Goal: Task Accomplishment & Management: Use online tool/utility

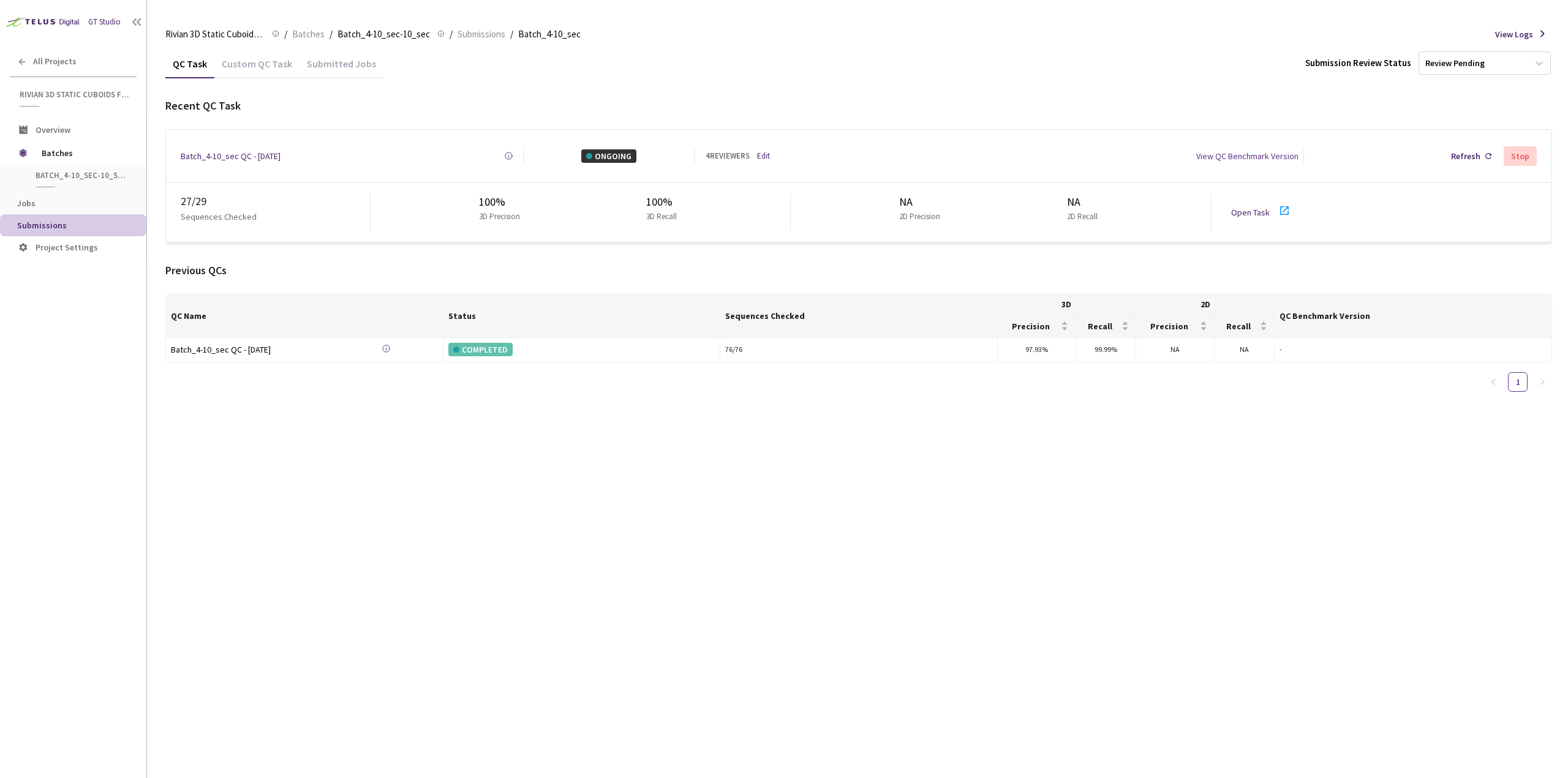
click at [670, 599] on div "QC Task Custom QC Task Submitted Jobs Submission Review Status Review Pending R…" at bounding box center [859, 413] width 1387 height 729
click at [763, 155] on link "Edit" at bounding box center [763, 156] width 13 height 12
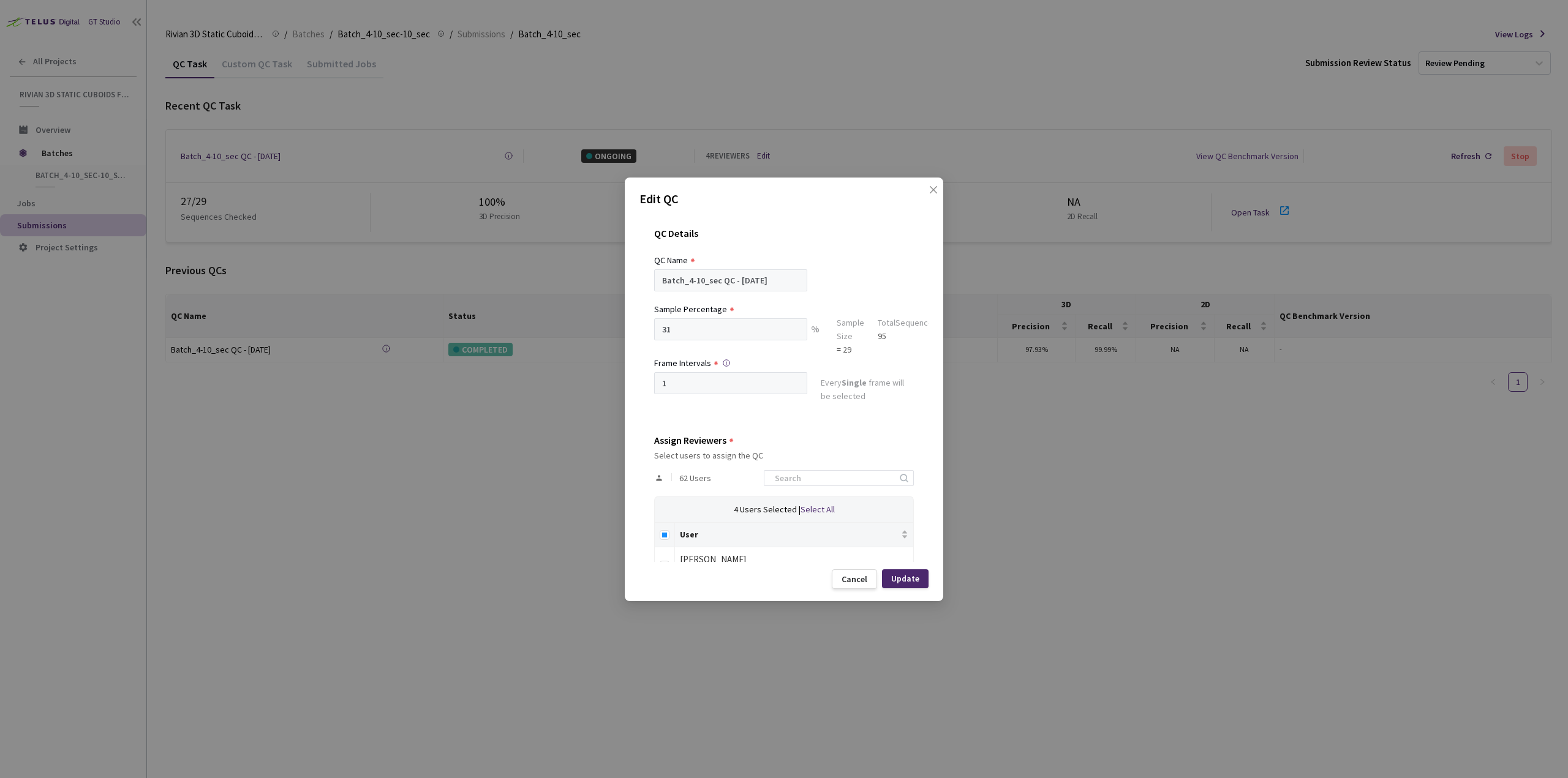
scroll to position [184, 0]
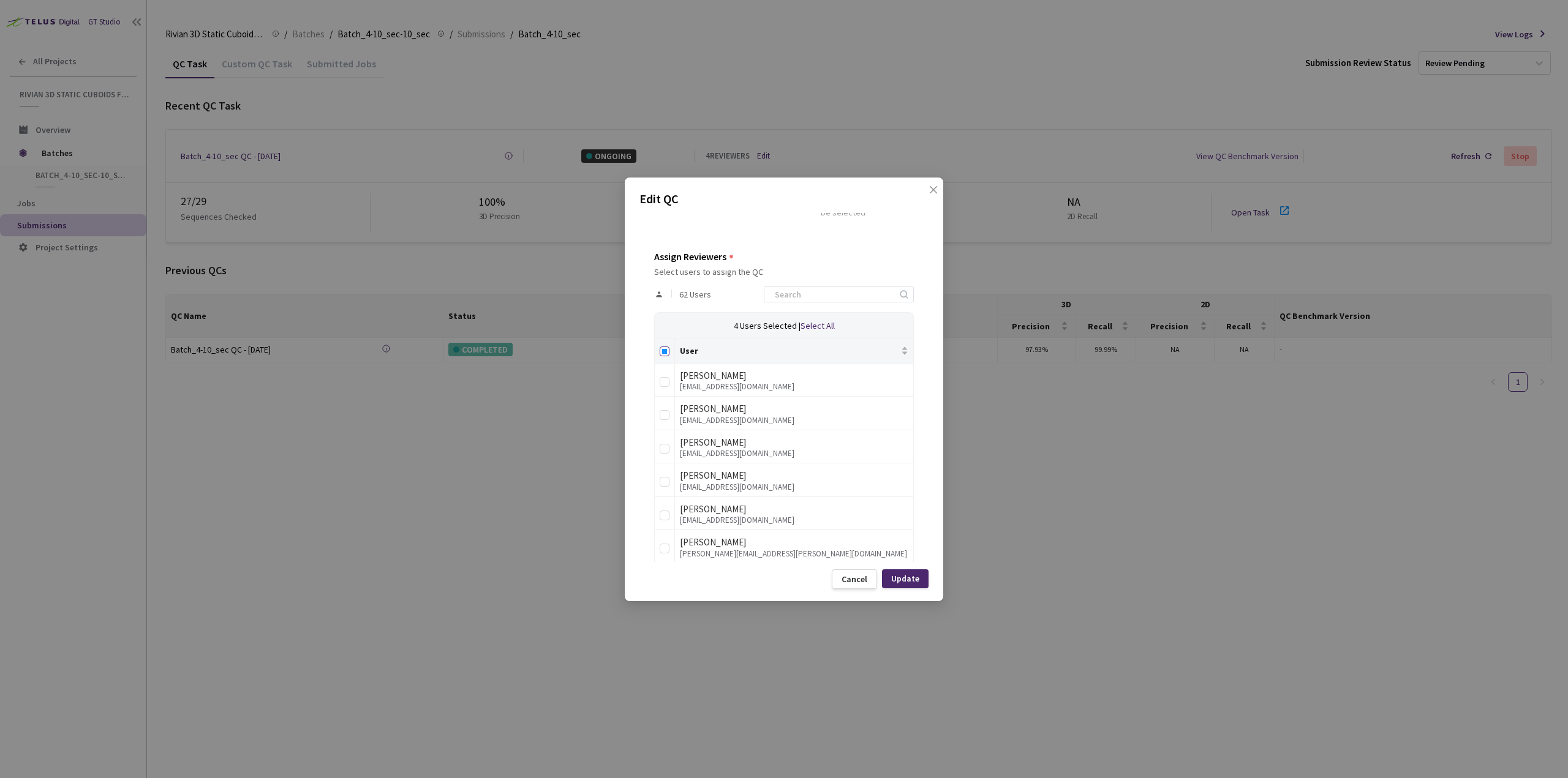
click at [667, 347] on input "Select all" at bounding box center [665, 352] width 10 height 10
checkbox input "true"
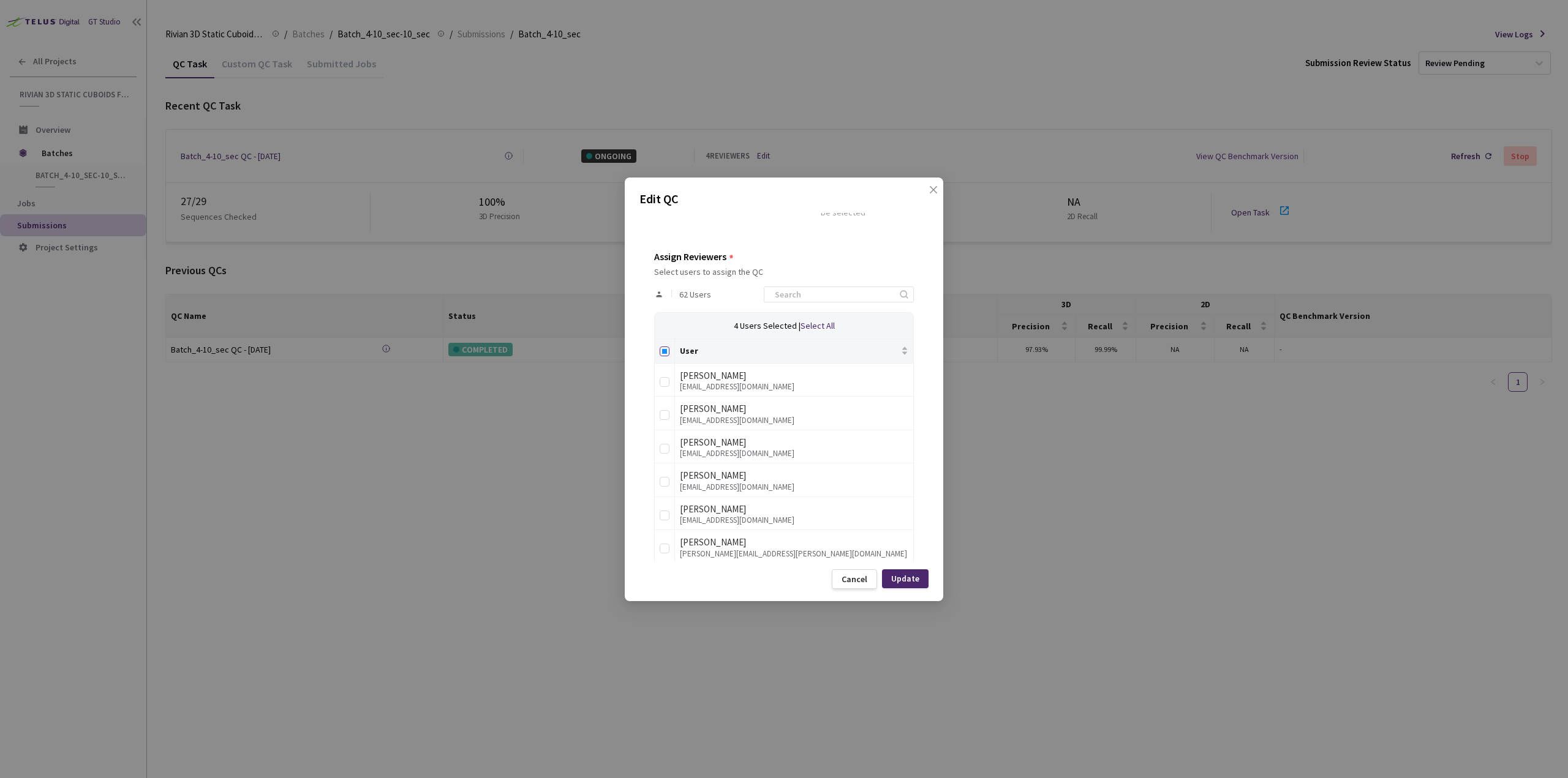
checkbox input "true"
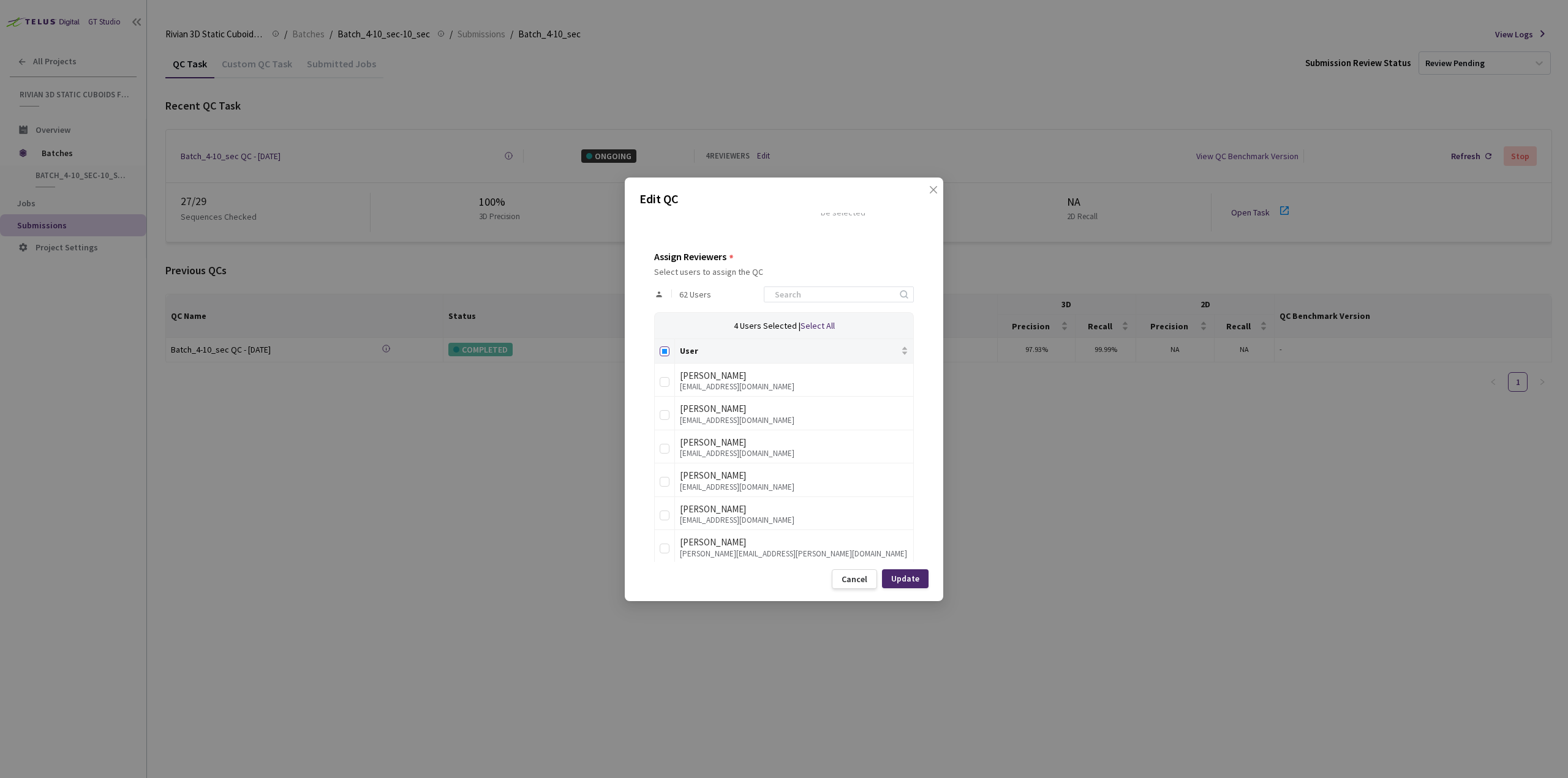
checkbox input "true"
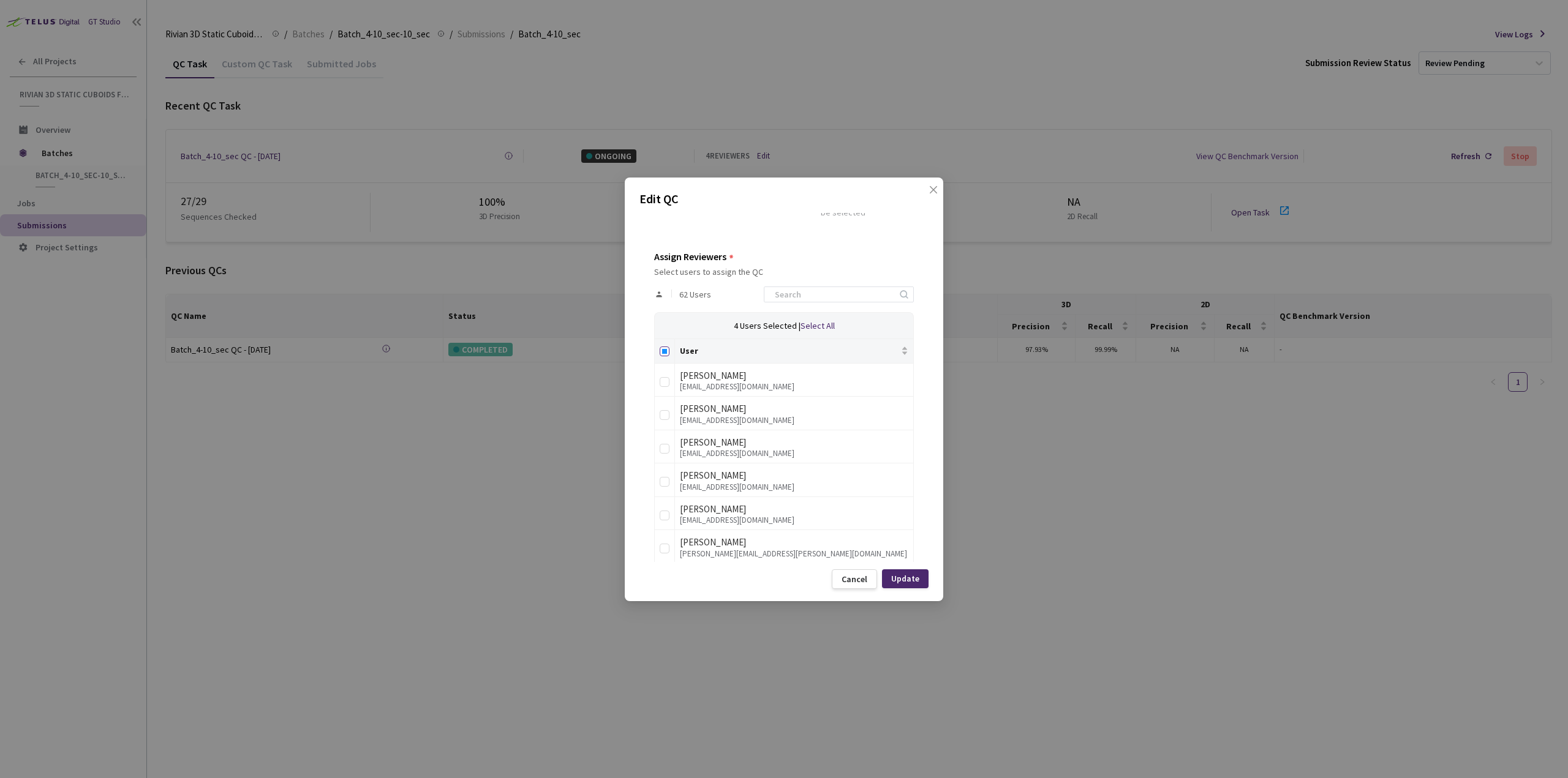
checkbox input "true"
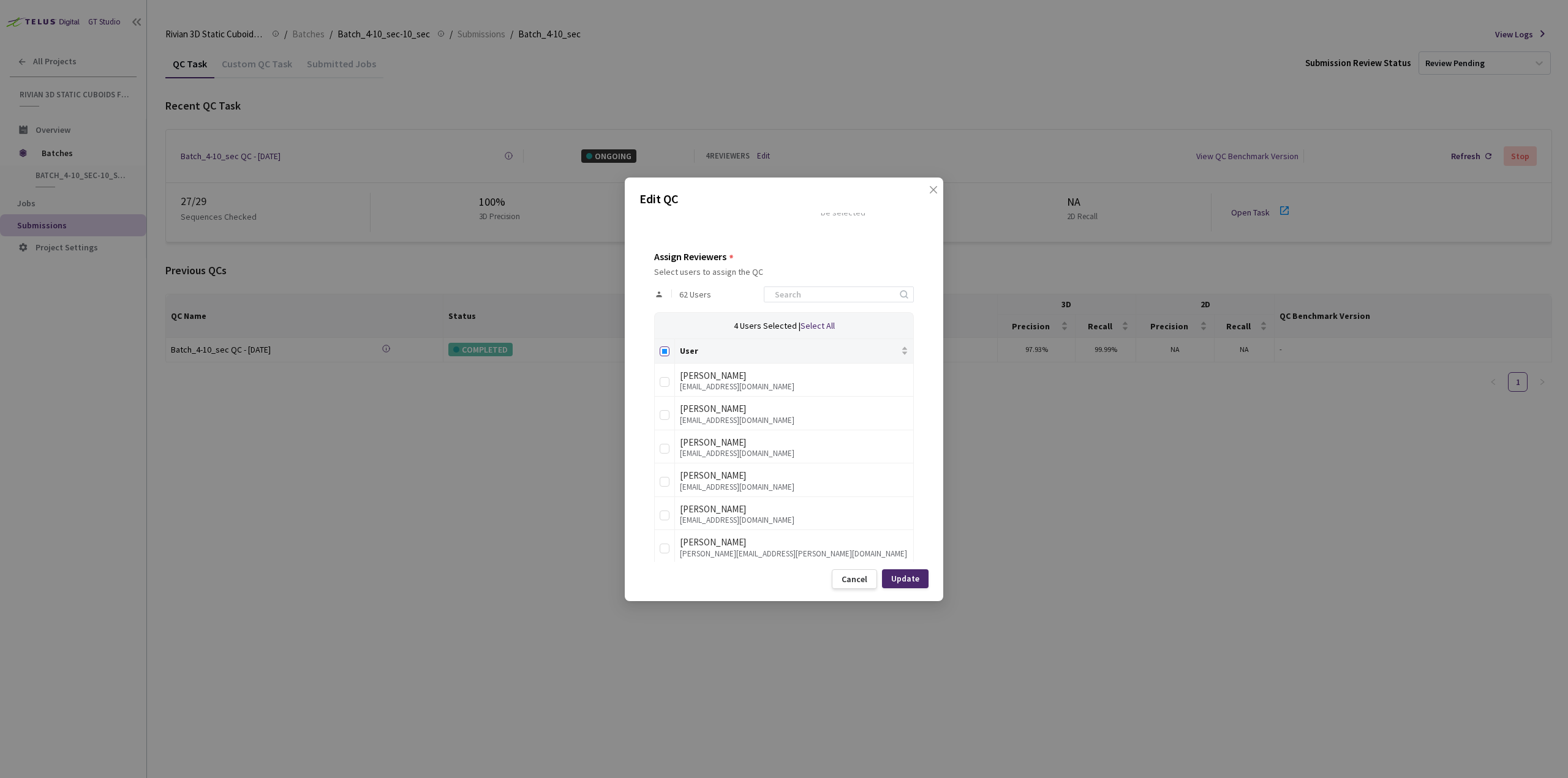
checkbox input "true"
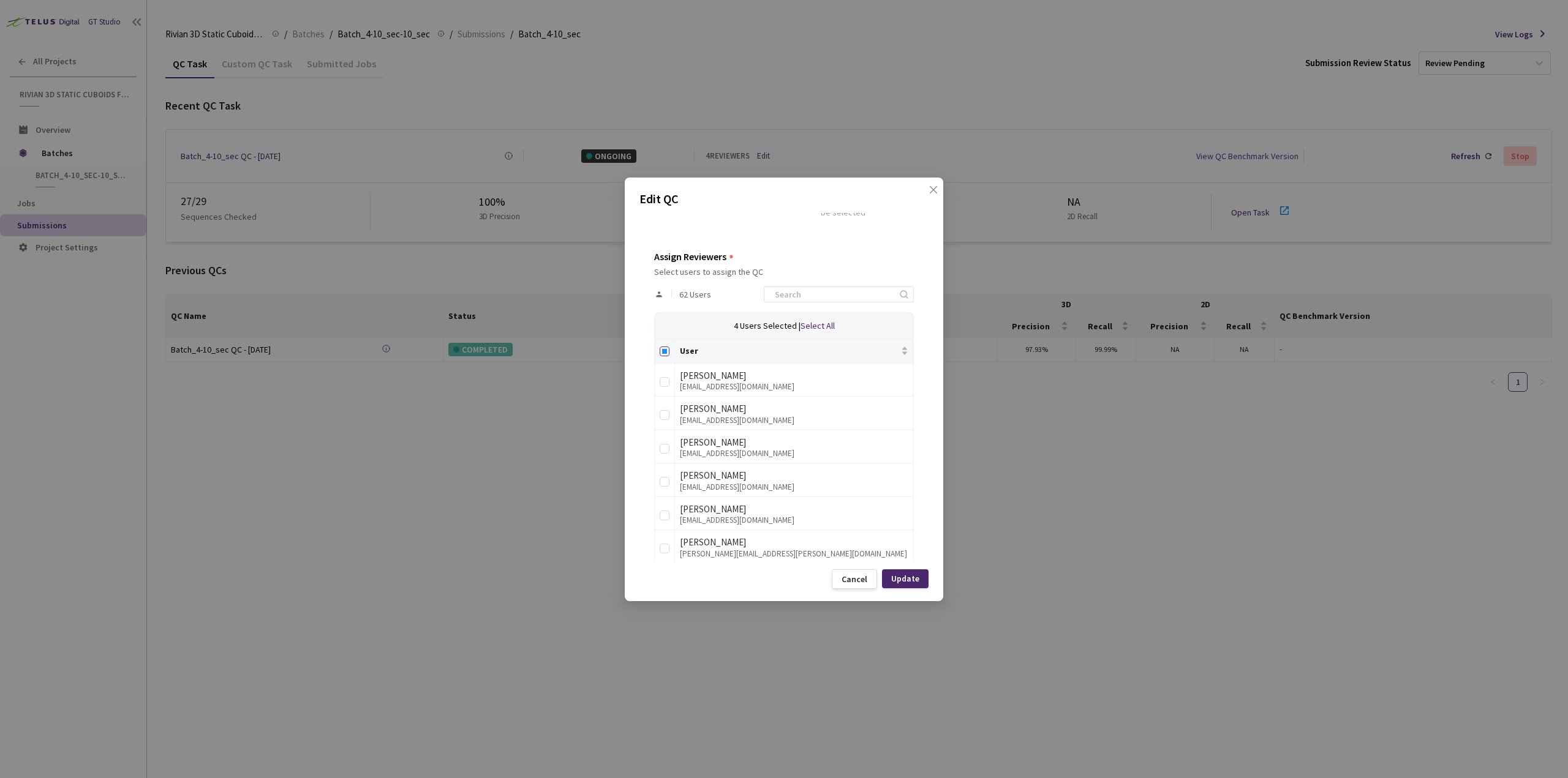
checkbox input "true"
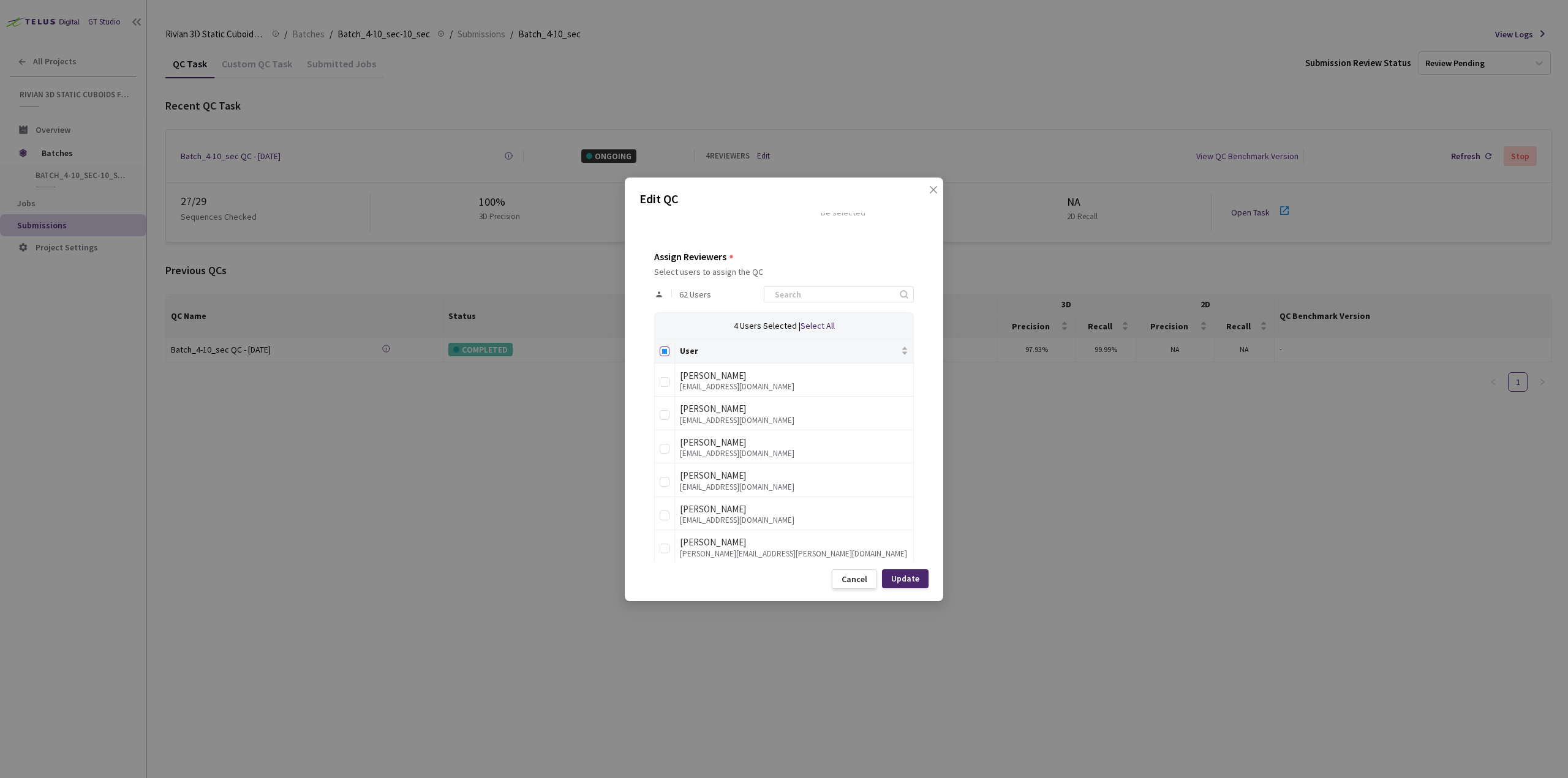
checkbox input "true"
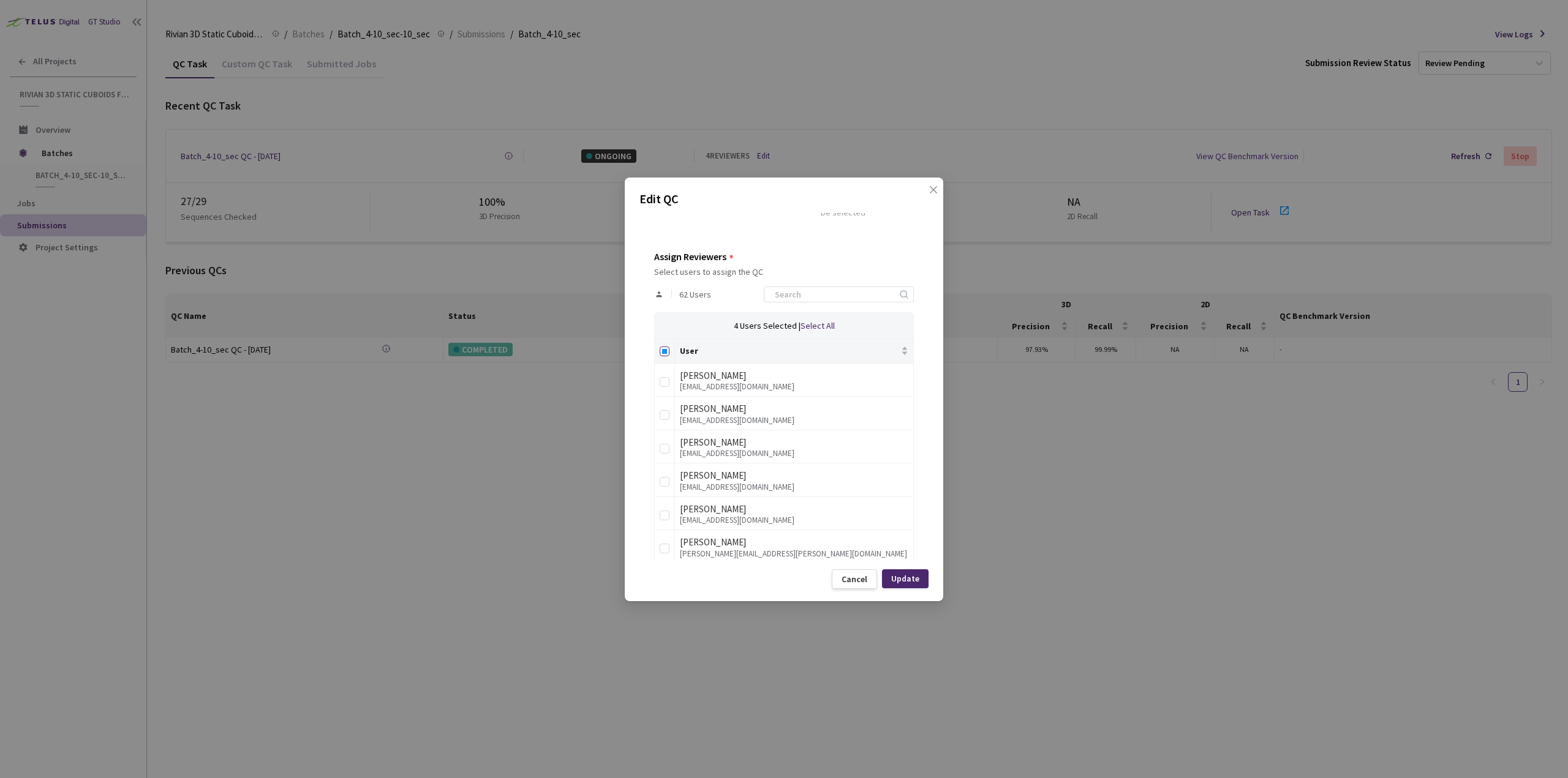
checkbox input "true"
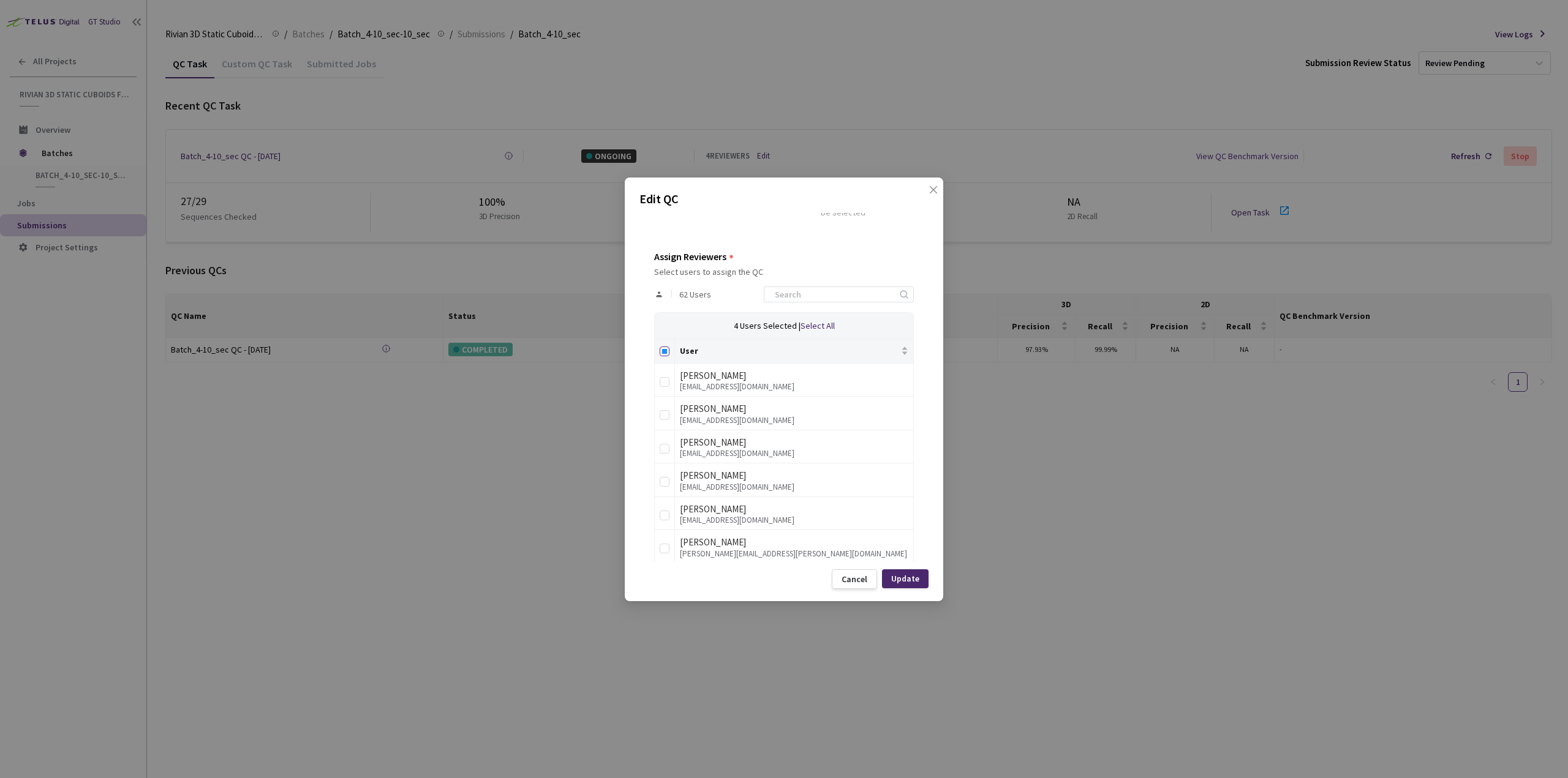
checkbox input "true"
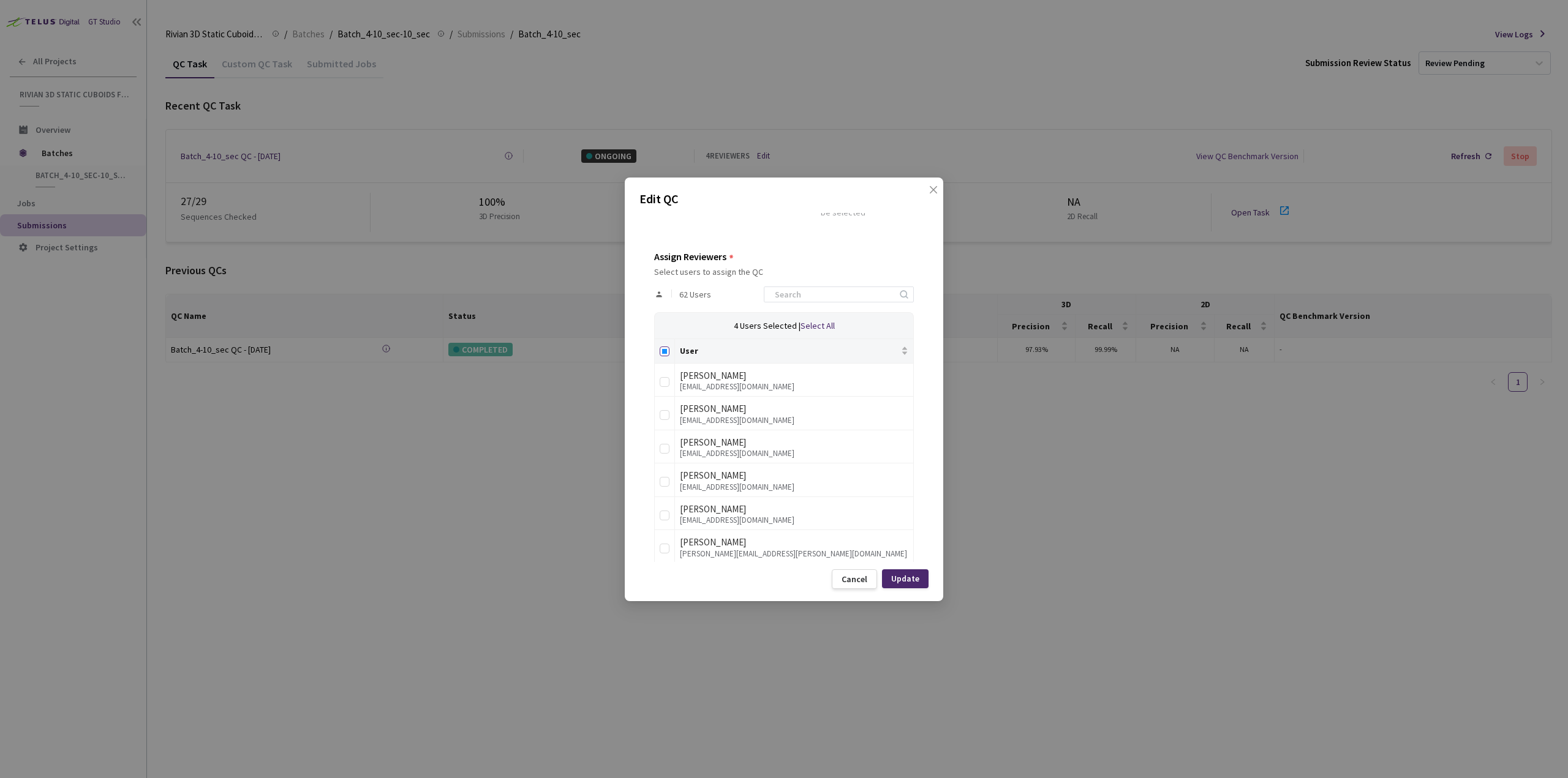
checkbox input "true"
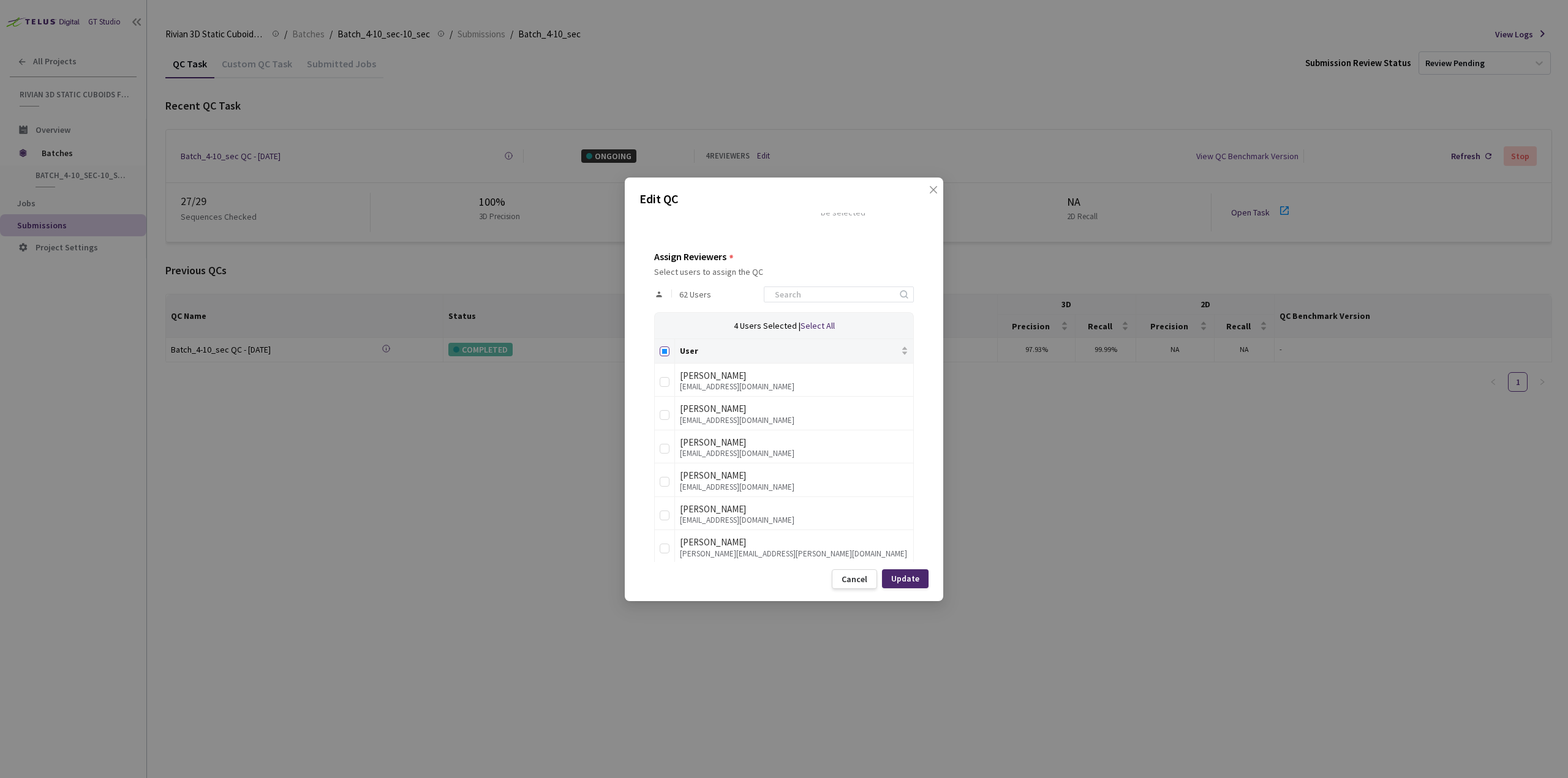
checkbox input "true"
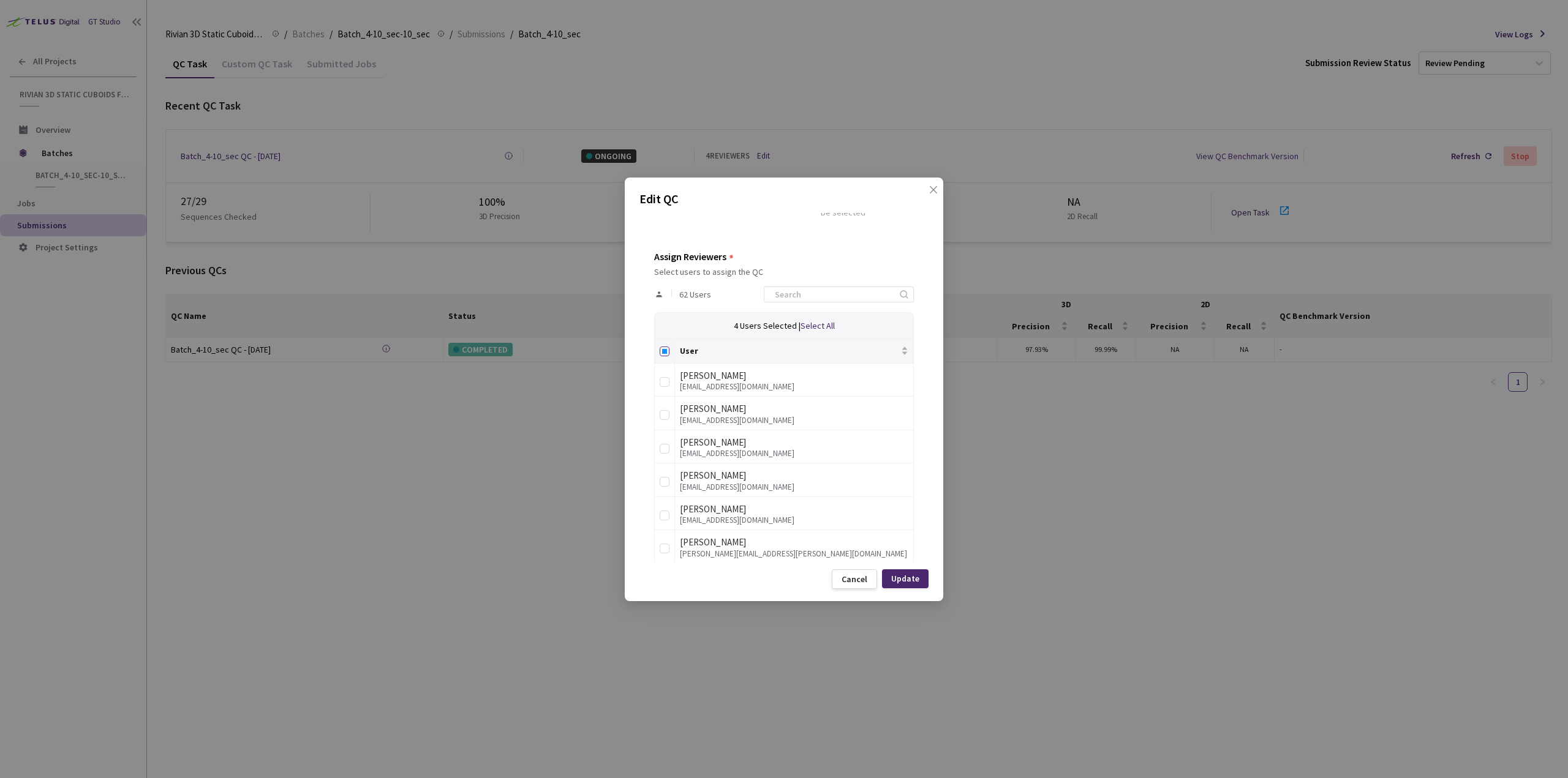
checkbox input "true"
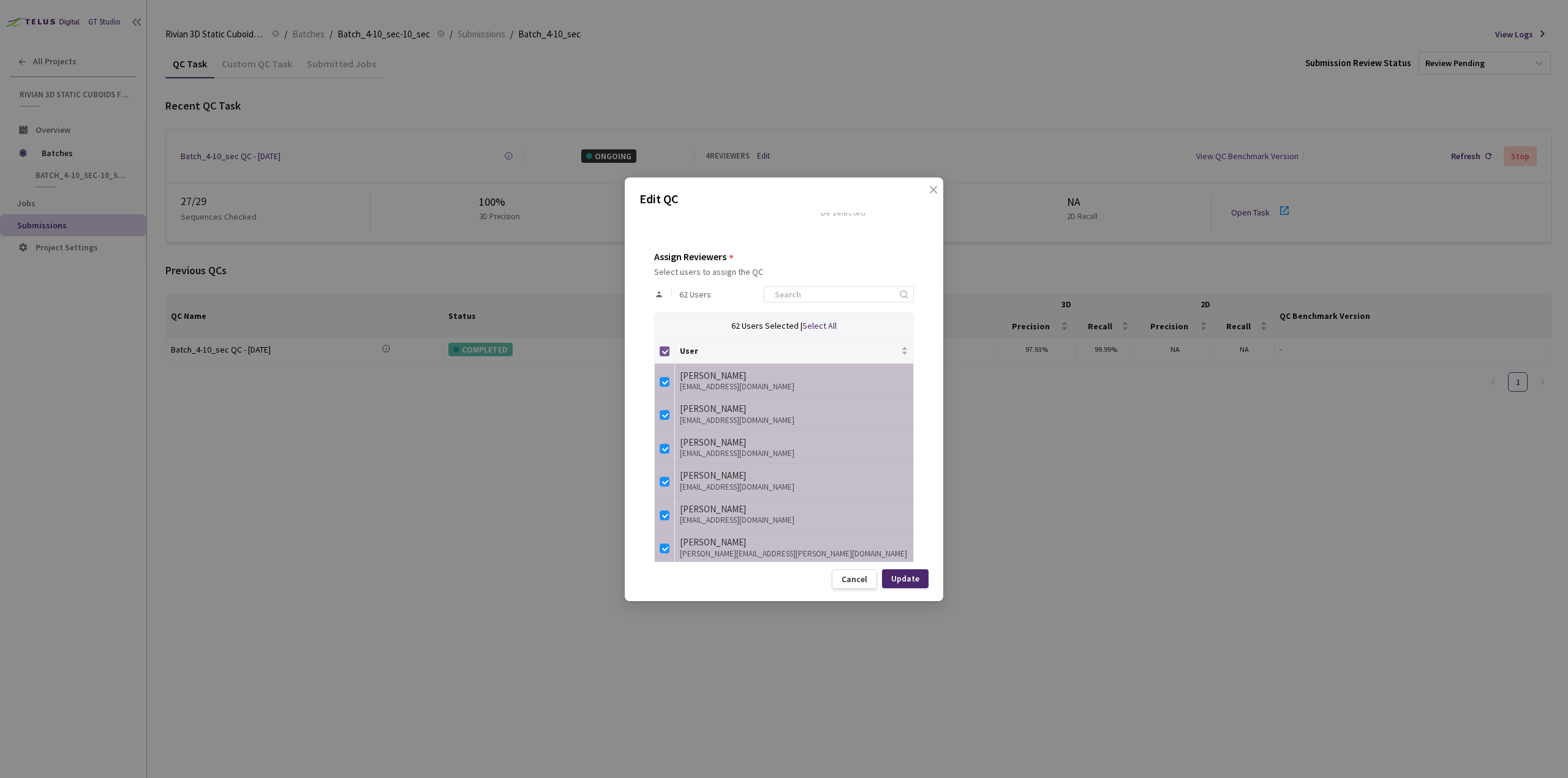
click at [668, 355] on input "Select all" at bounding box center [665, 352] width 10 height 10
checkbox input "false"
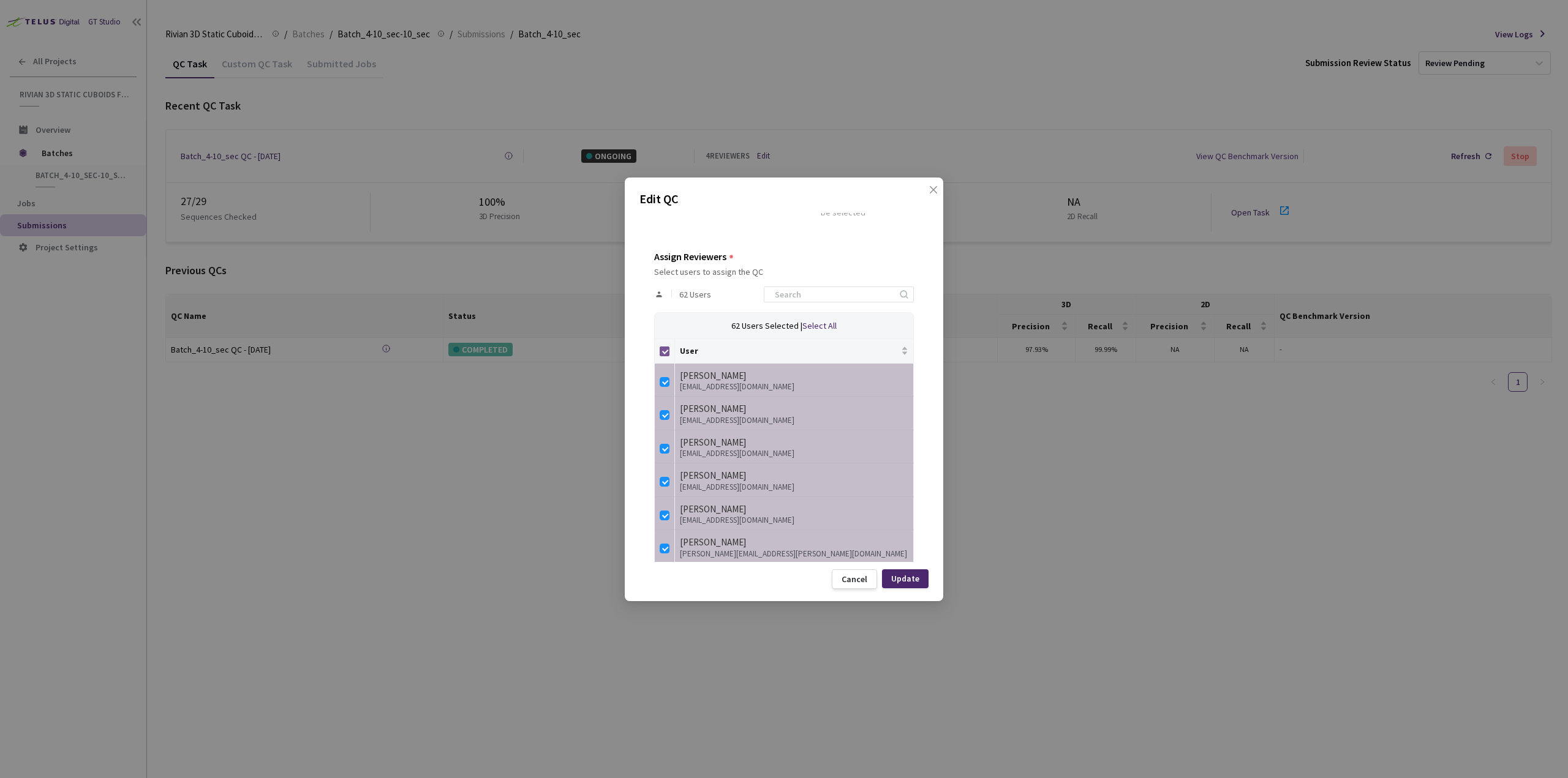
checkbox input "false"
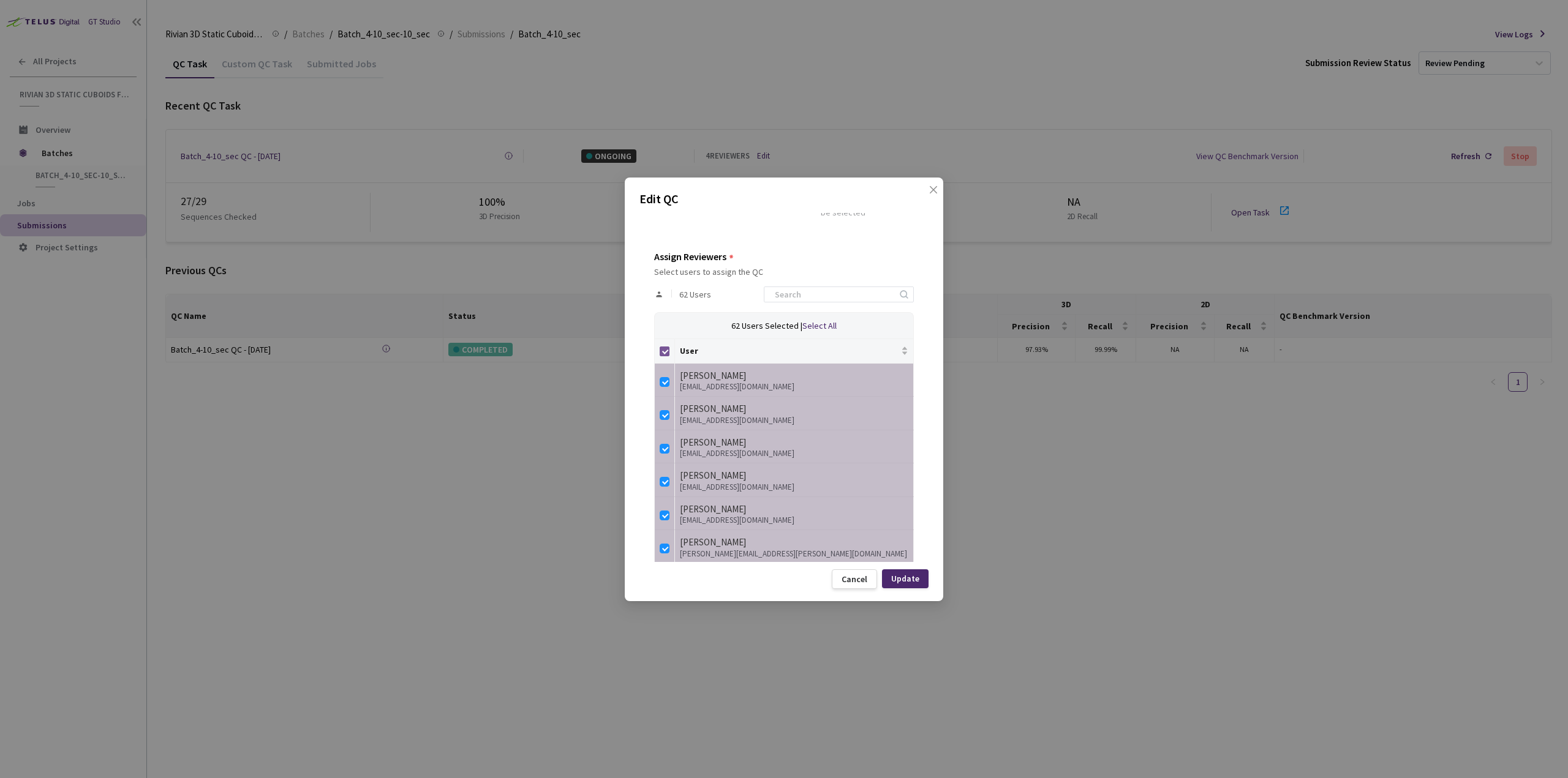
checkbox input "false"
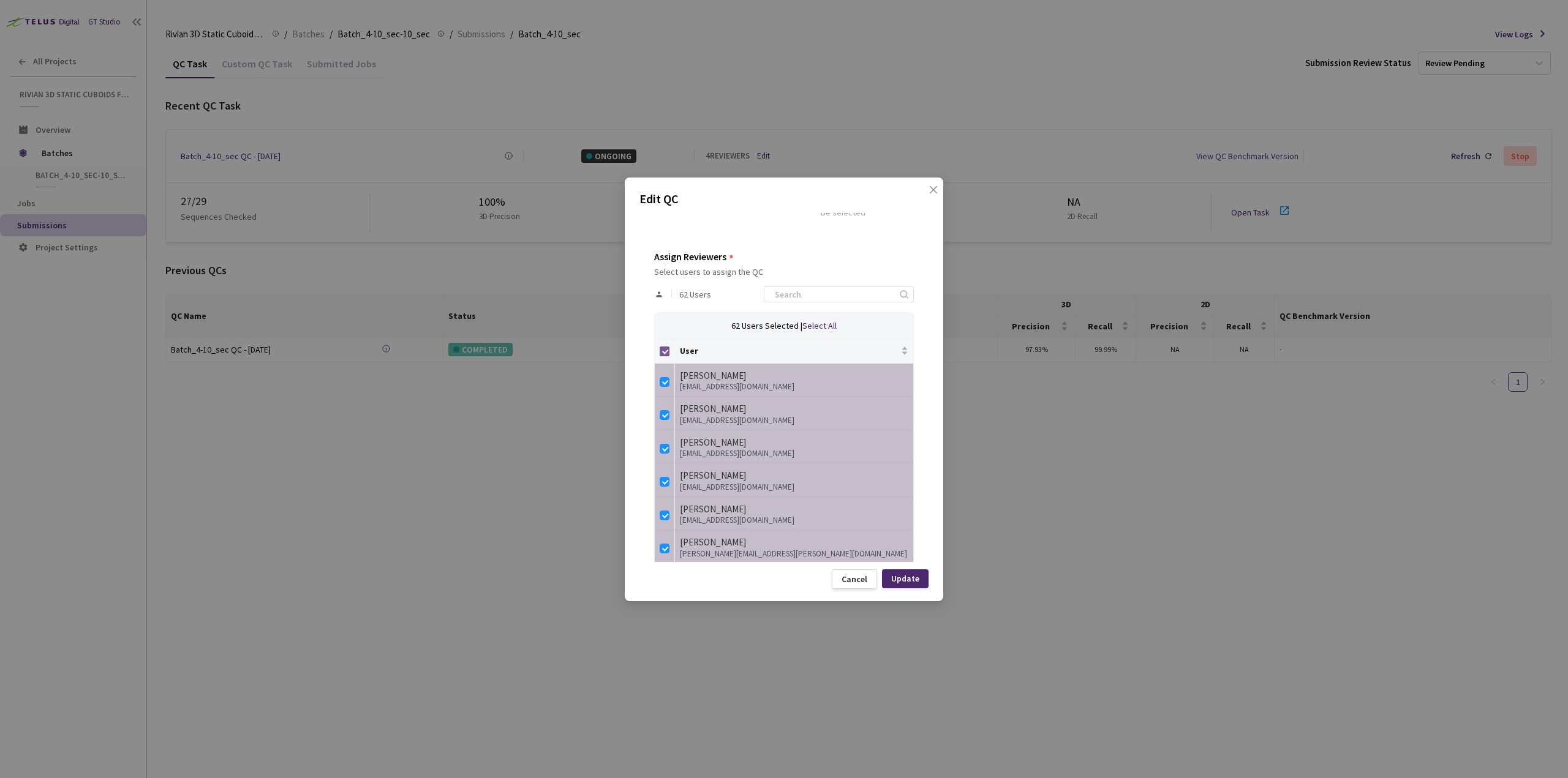
checkbox input "false"
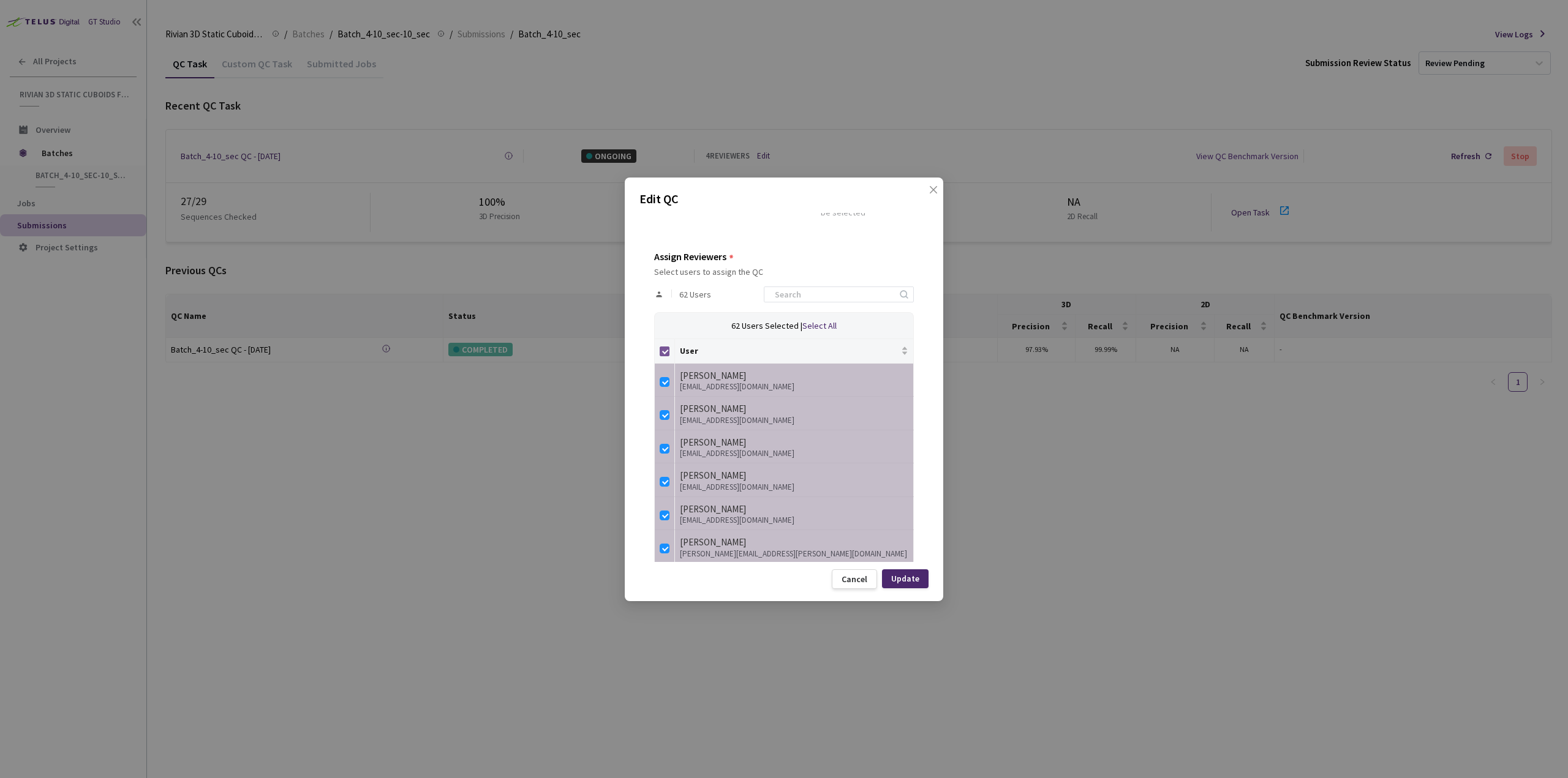
checkbox input "false"
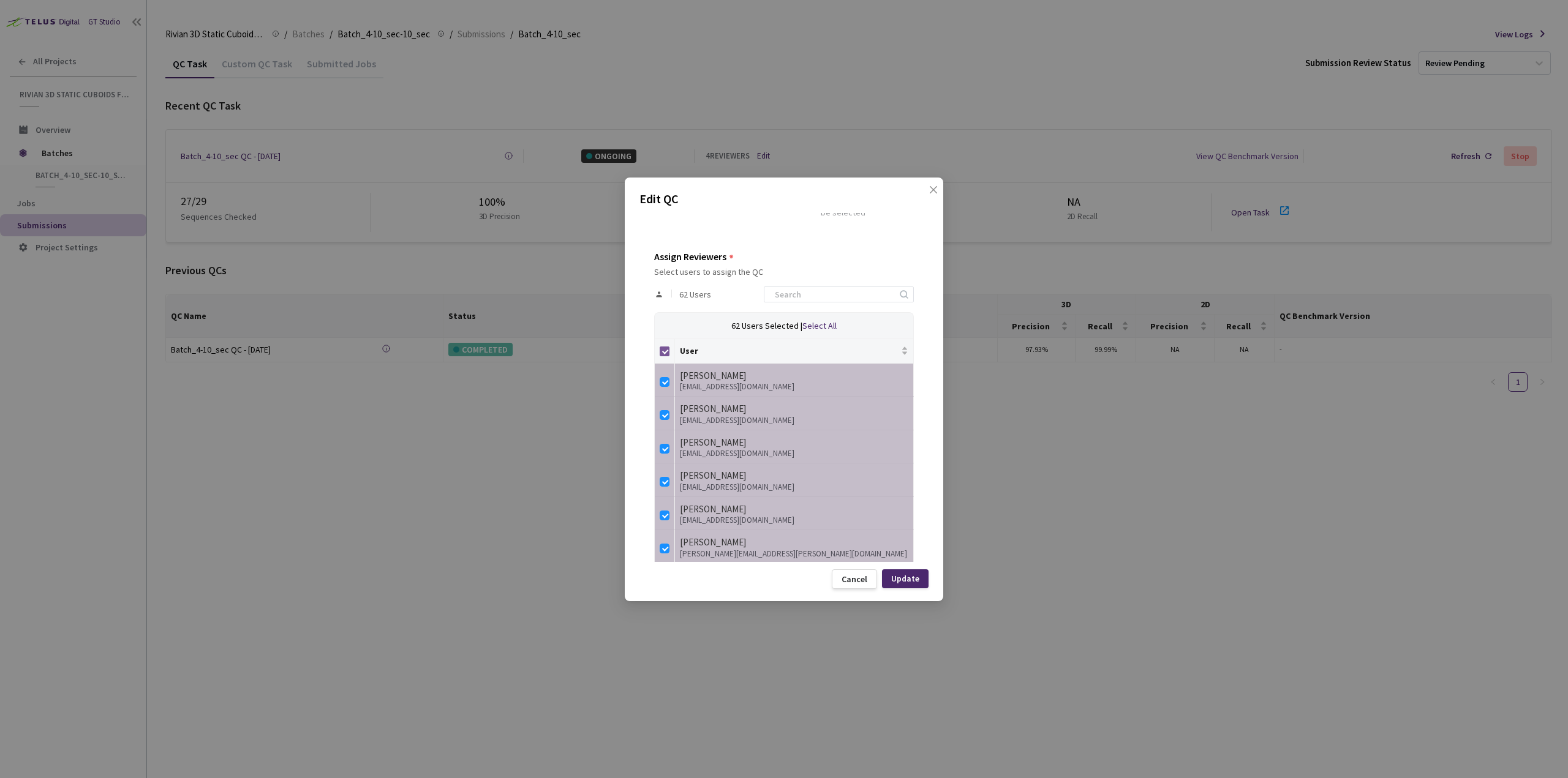
checkbox input "false"
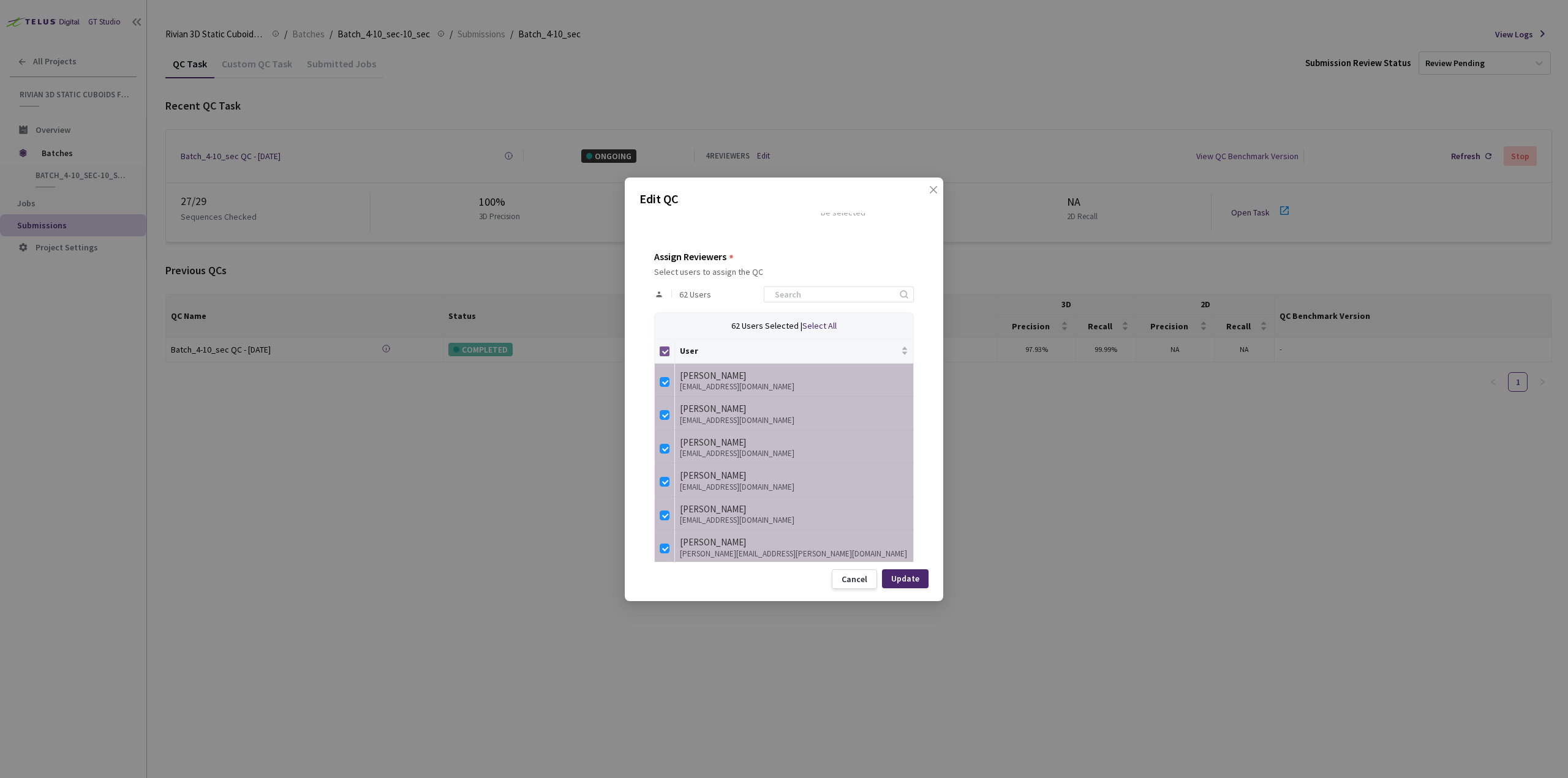
checkbox input "false"
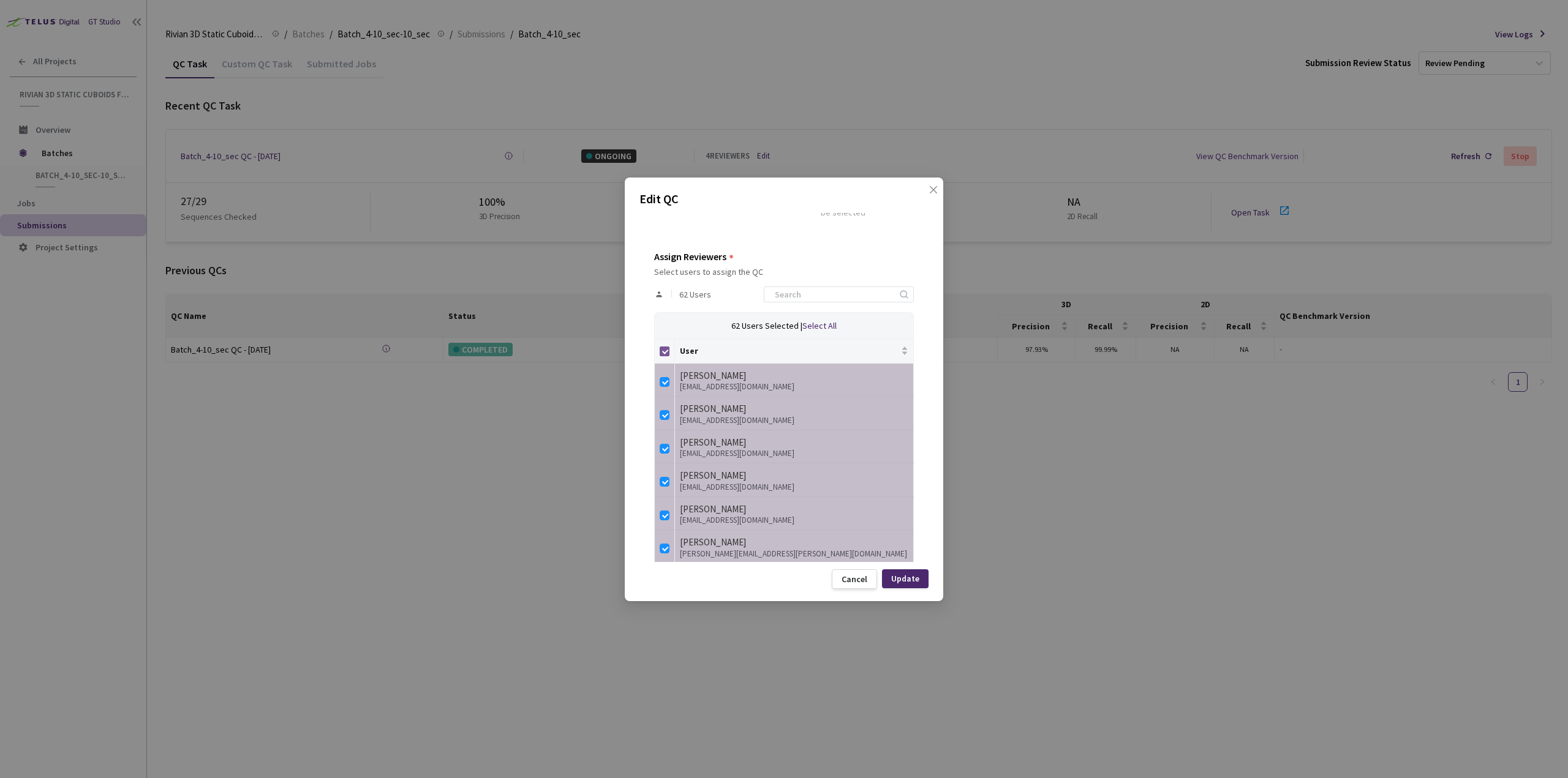
checkbox input "false"
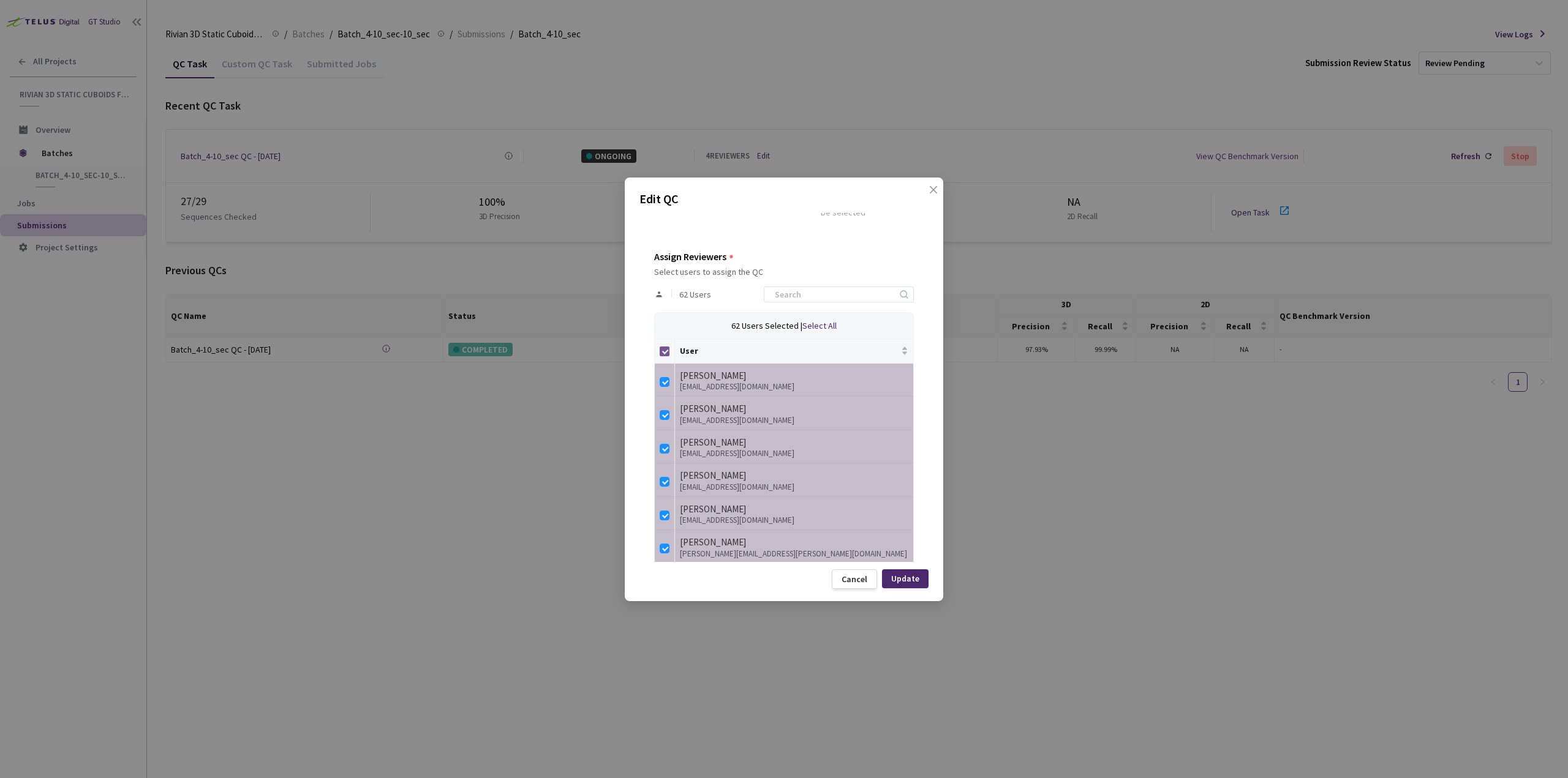
checkbox input "false"
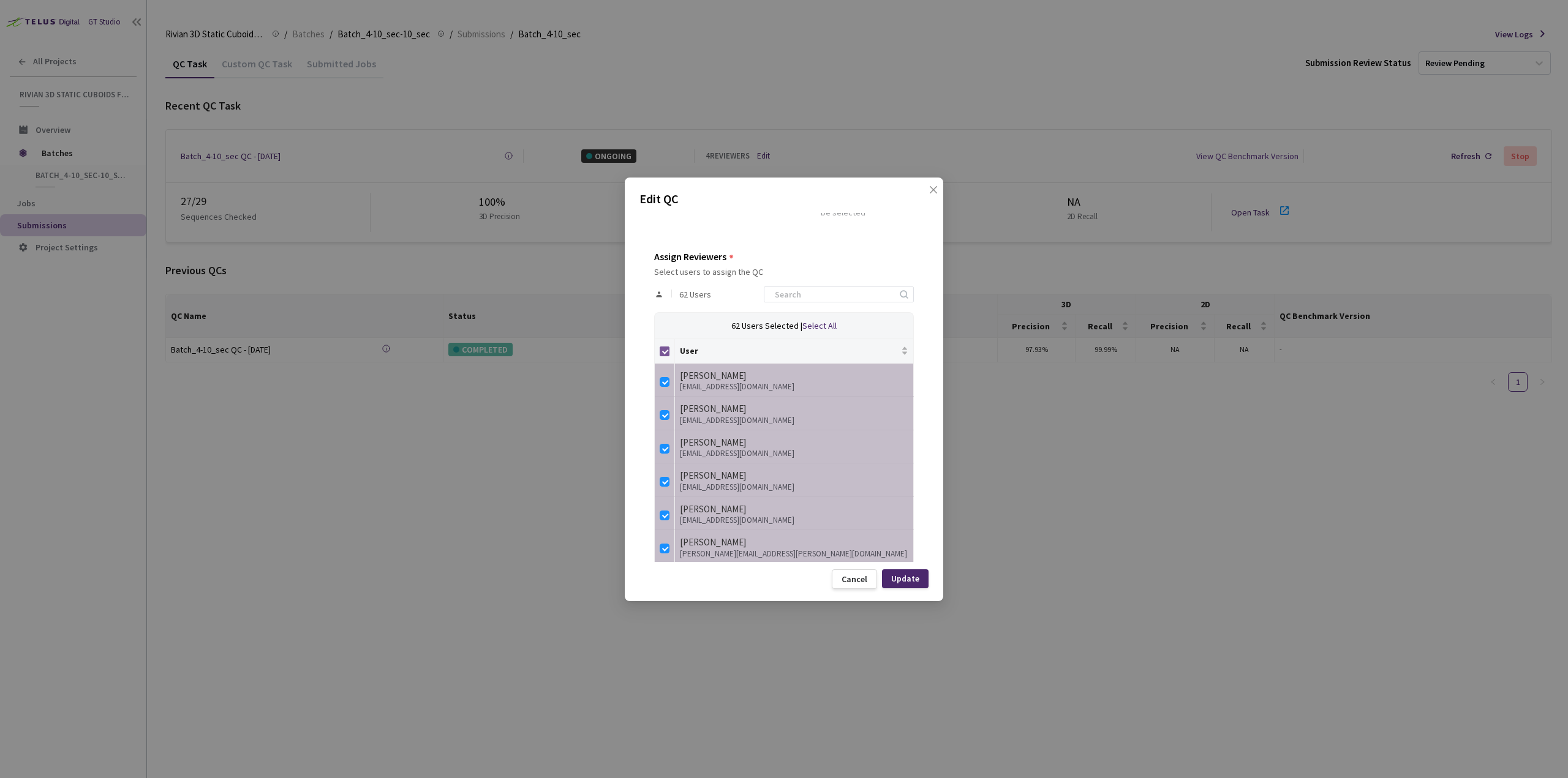
checkbox input "false"
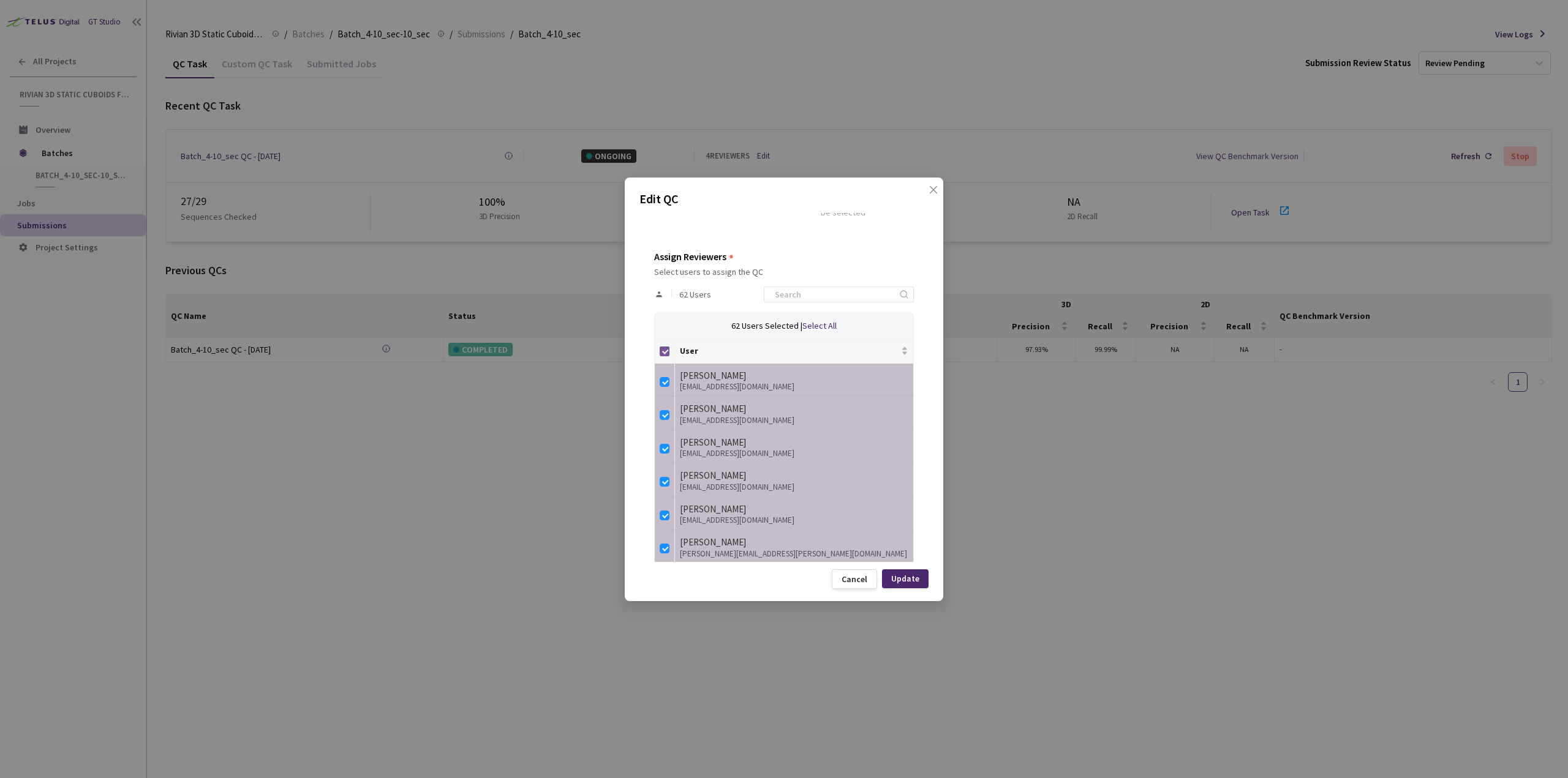
checkbox input "false"
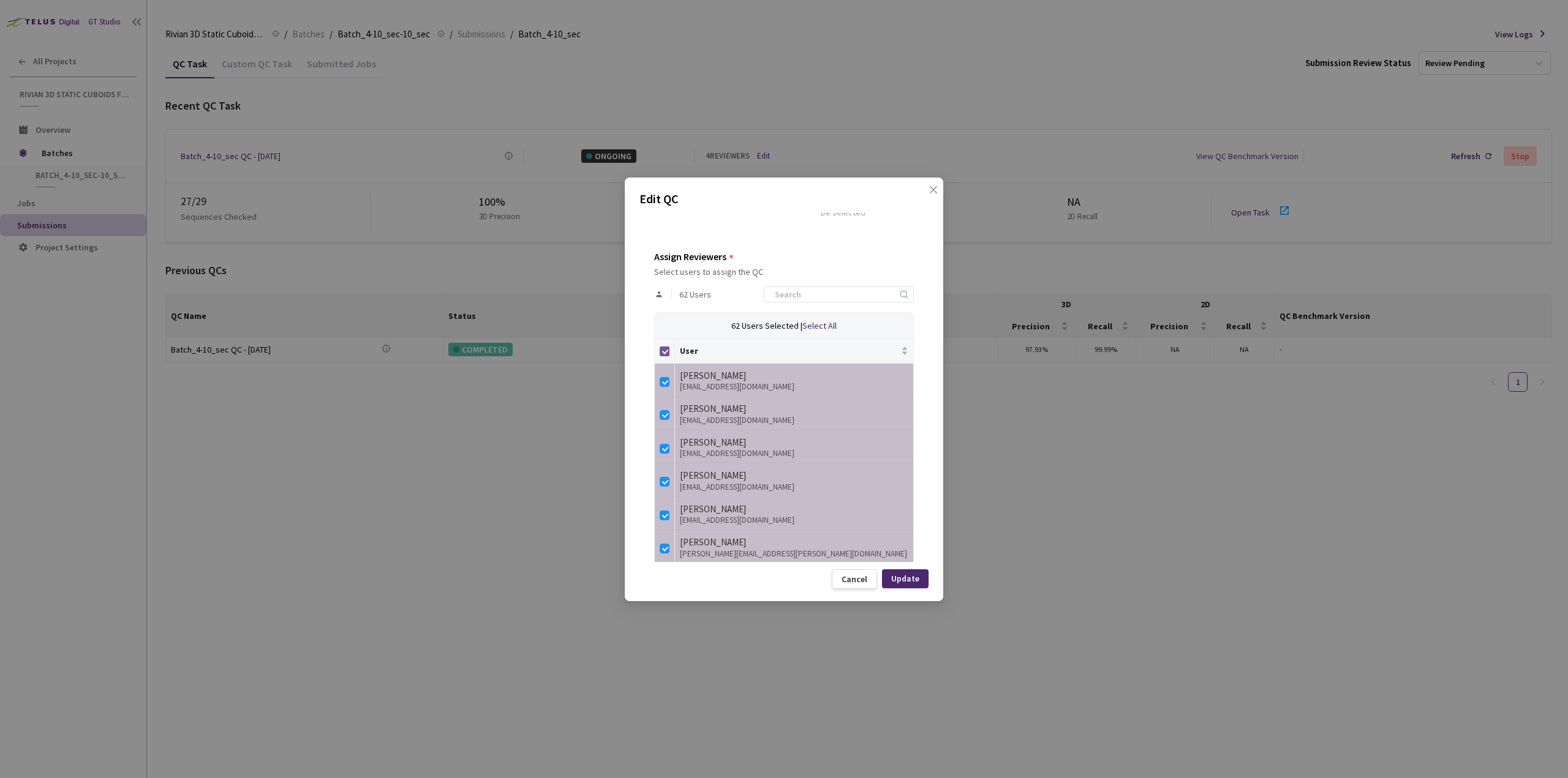
checkbox input "false"
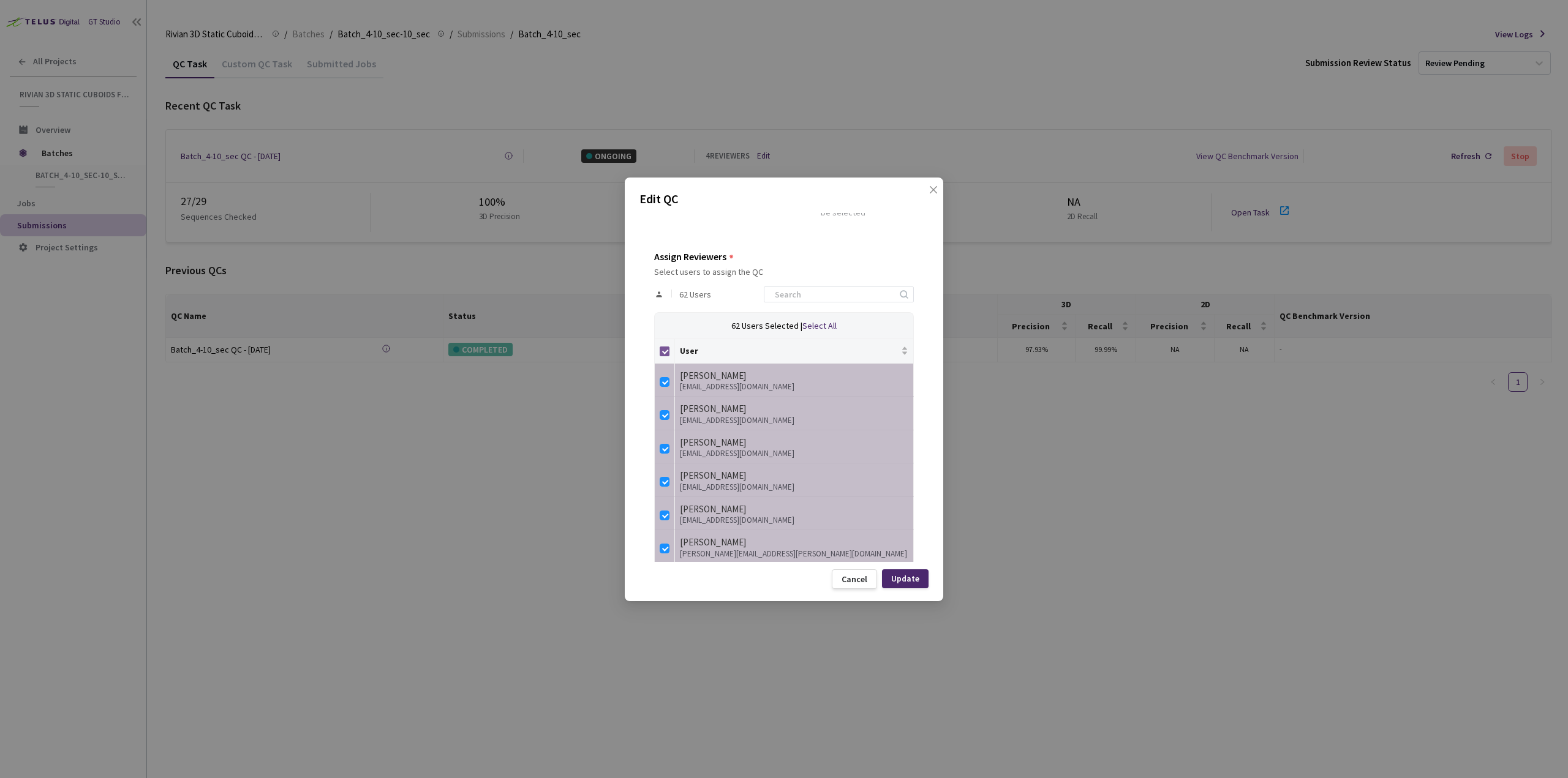
checkbox input "false"
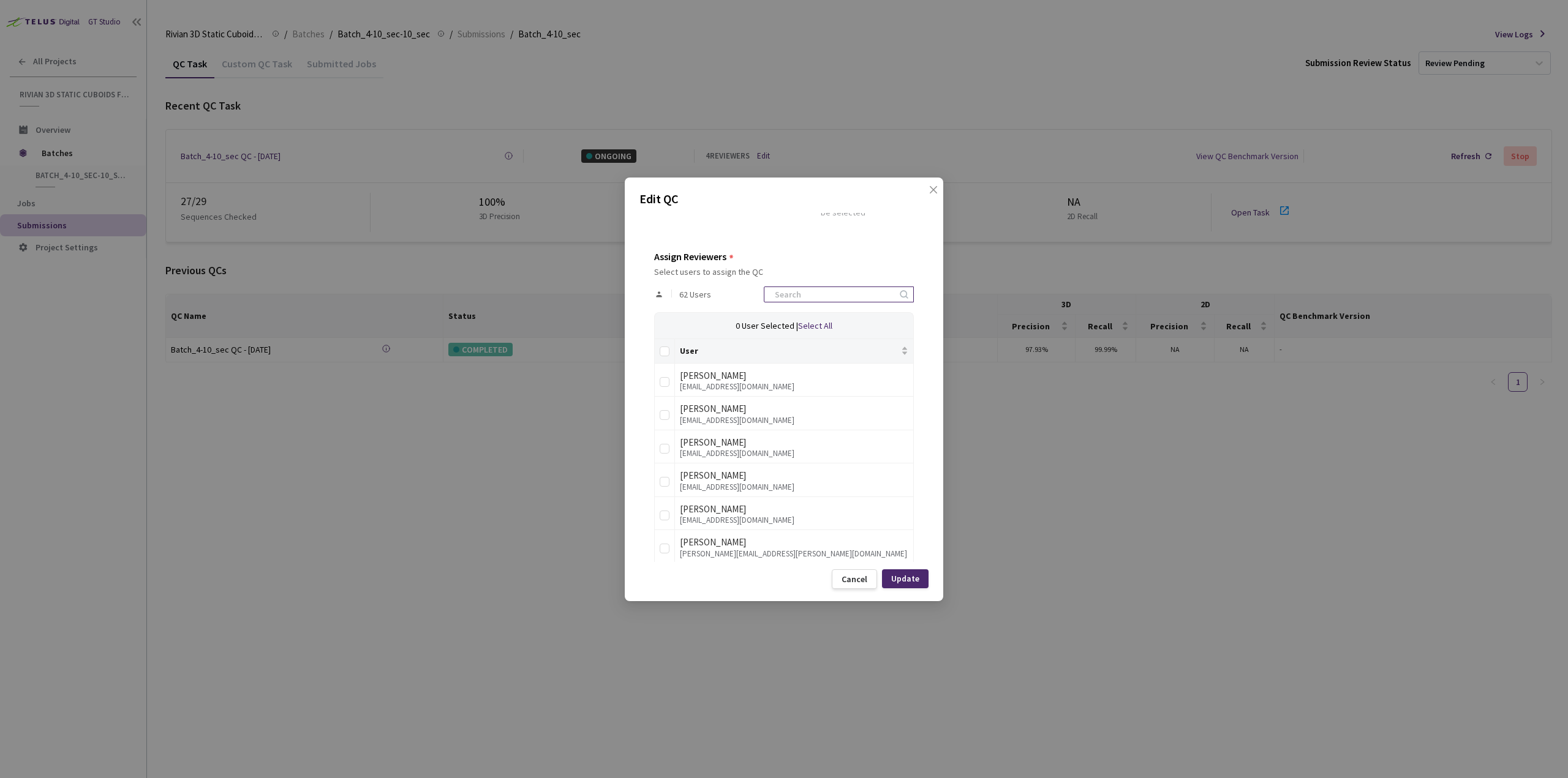
click at [809, 293] on input at bounding box center [833, 295] width 130 height 15
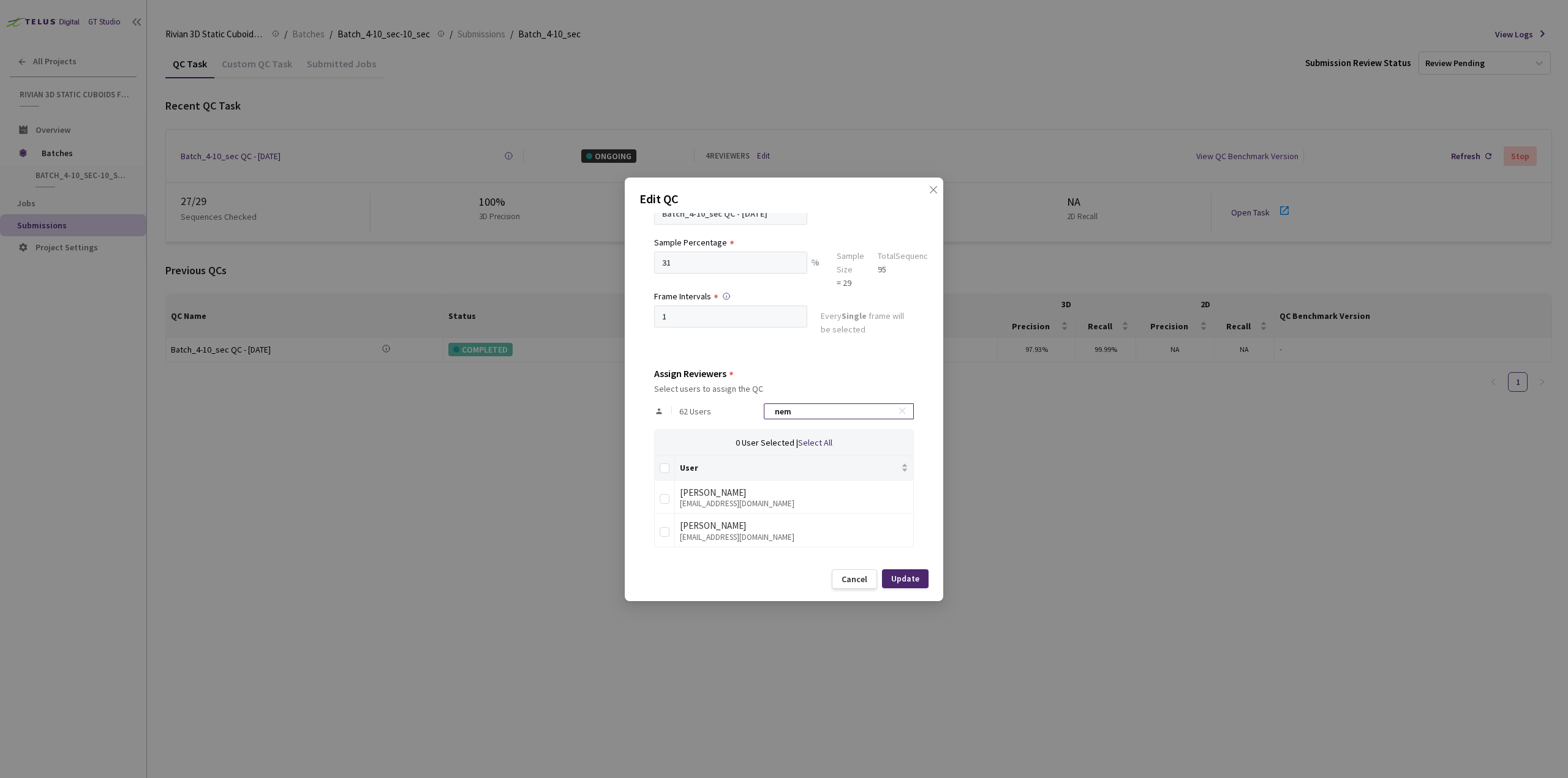
scroll to position [66, 0]
type input "nema"
click at [666, 532] on input "checkbox" at bounding box center [665, 533] width 10 height 10
checkbox input "true"
click at [899, 577] on div "Update" at bounding box center [905, 579] width 28 height 10
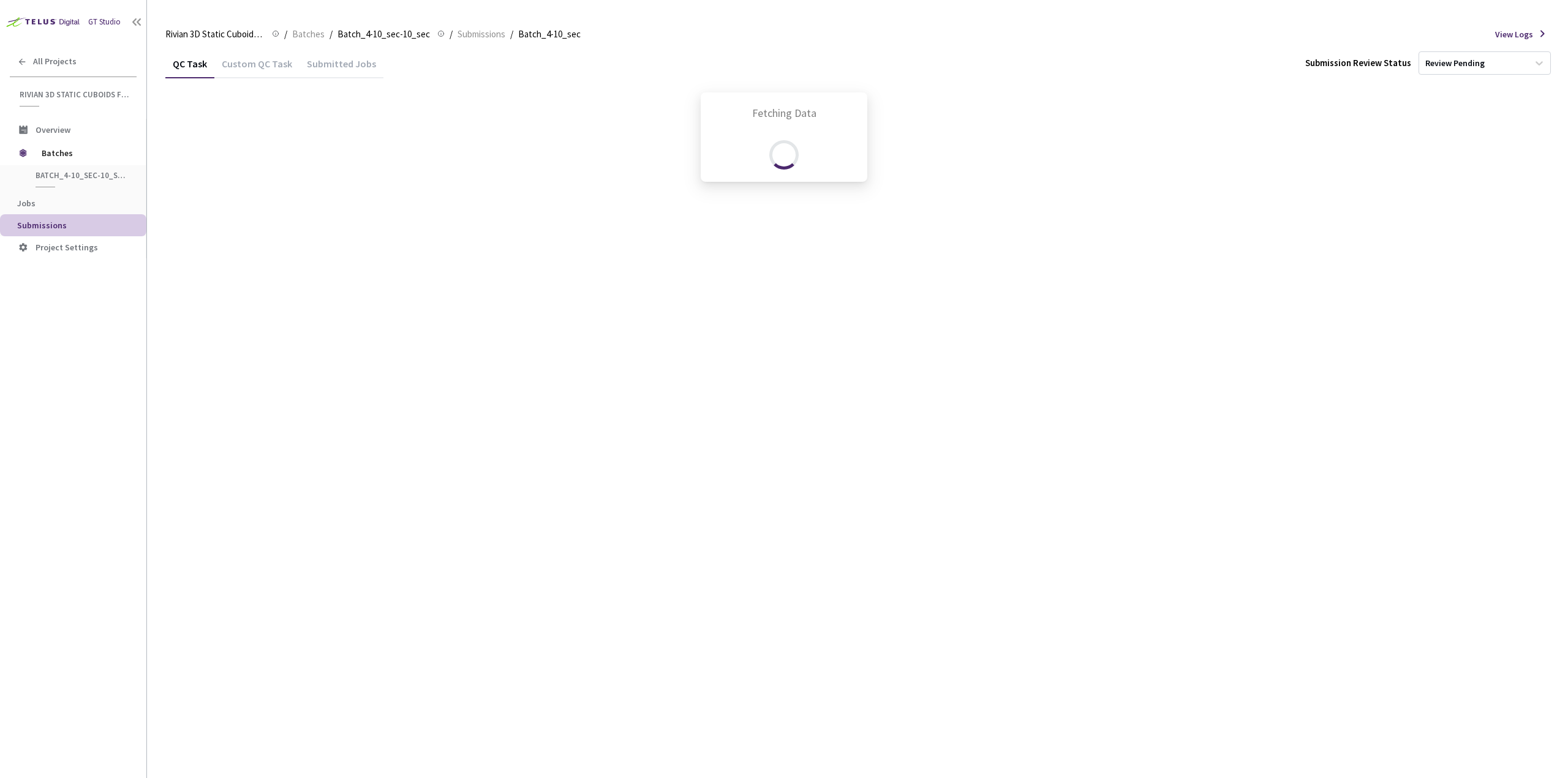
click at [819, 518] on div "Fetching Data" at bounding box center [784, 389] width 1568 height 778
click at [721, 496] on div "Fetching Data" at bounding box center [784, 389] width 1568 height 778
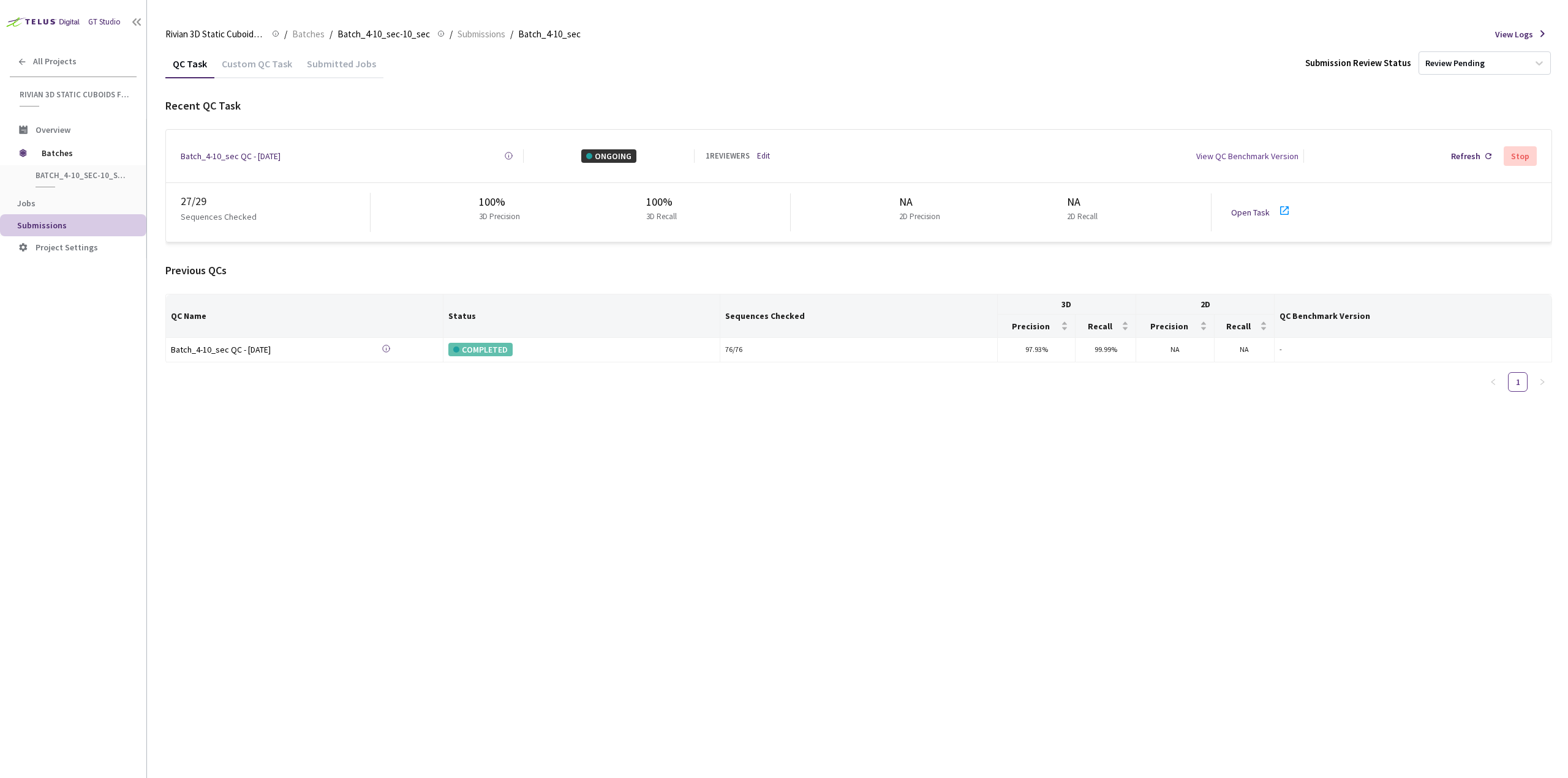
click at [1247, 207] on link "Open Task" at bounding box center [1250, 212] width 39 height 11
click at [1253, 207] on link "Open Task" at bounding box center [1250, 212] width 39 height 11
